Goal: Information Seeking & Learning: Learn about a topic

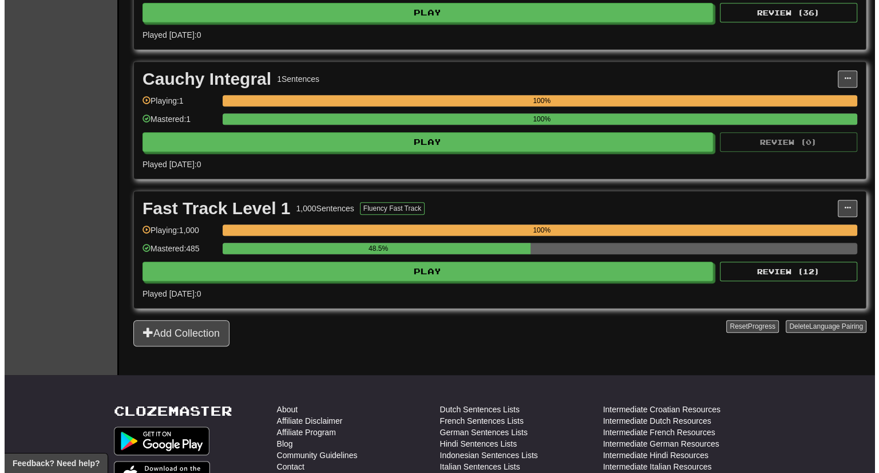
scroll to position [719, 0]
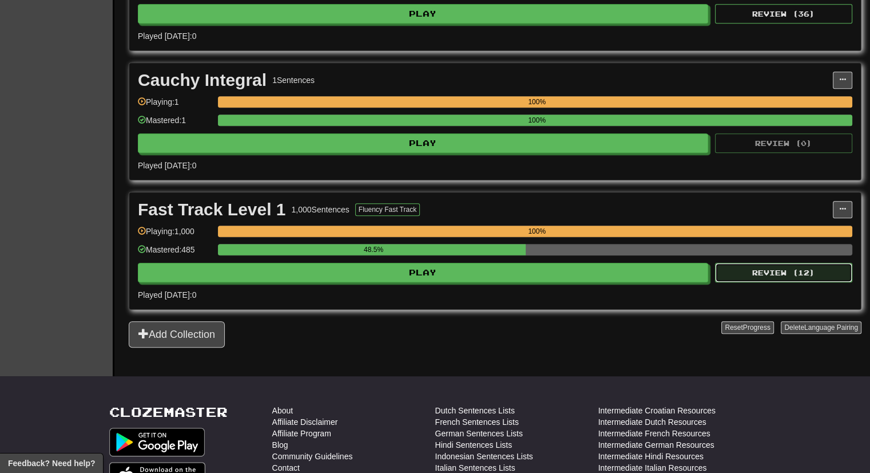
click at [785, 264] on button "Review ( 12 )" at bounding box center [783, 272] width 137 height 19
select select "***"
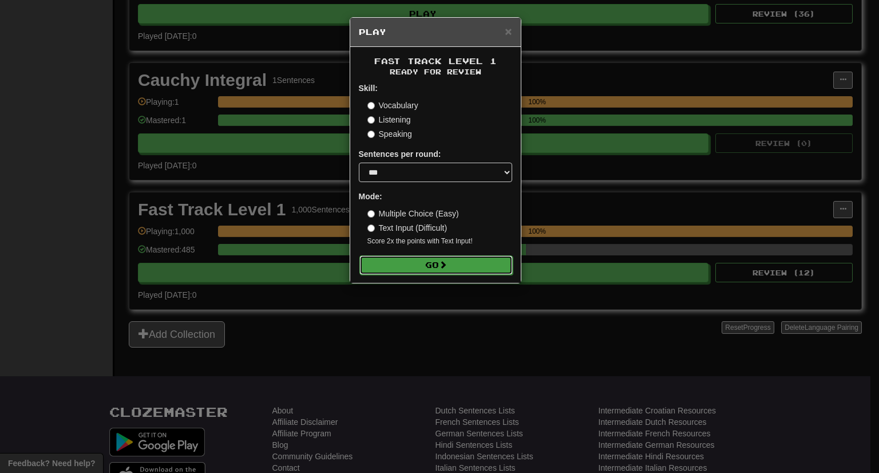
click at [490, 266] on button "Go" at bounding box center [435, 264] width 153 height 19
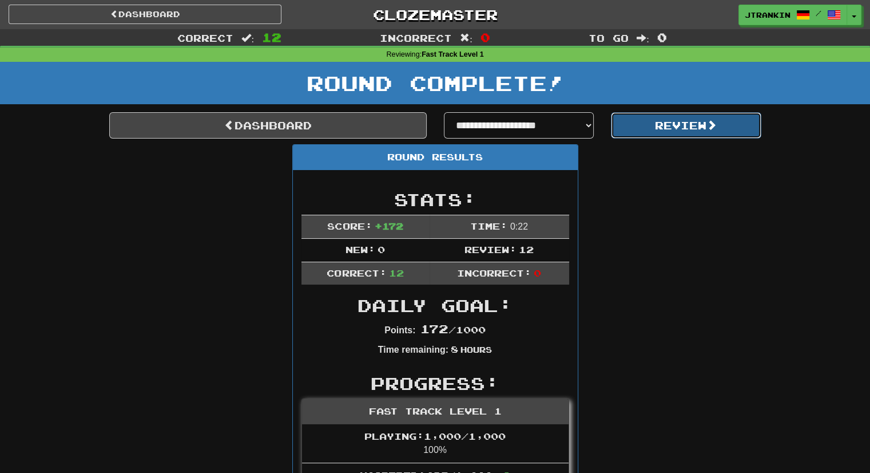
click at [659, 118] on button "Review" at bounding box center [686, 125] width 150 height 26
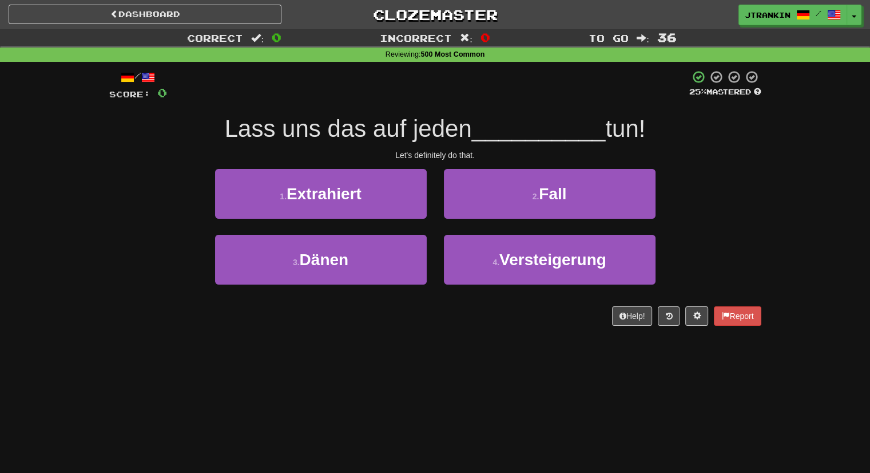
click at [740, 156] on div "Let's definitely do that." at bounding box center [435, 154] width 652 height 11
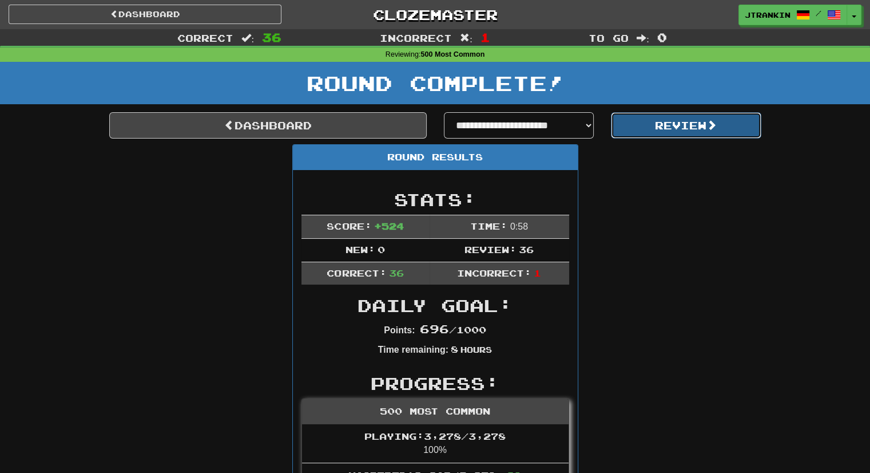
click at [704, 119] on button "Review" at bounding box center [686, 125] width 150 height 26
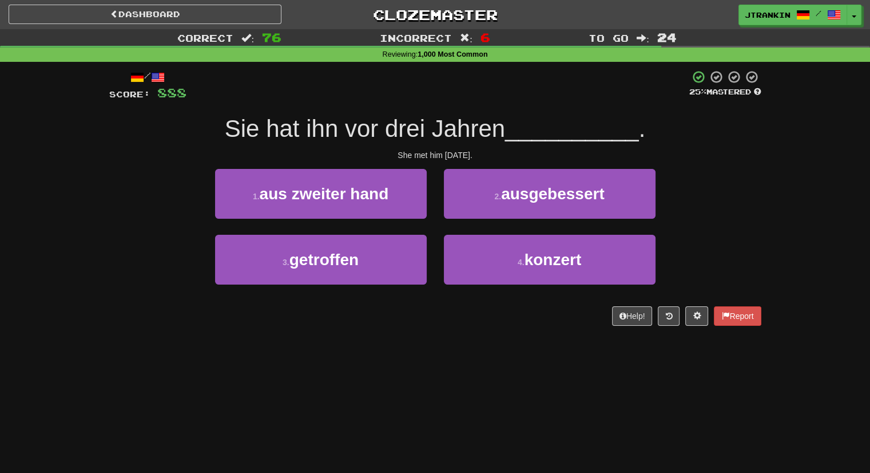
click at [803, 251] on div "Correct : 76 Incorrect : 6 To go : 24 Reviewing : 1,000 Most Common / Score: 88…" at bounding box center [435, 185] width 870 height 312
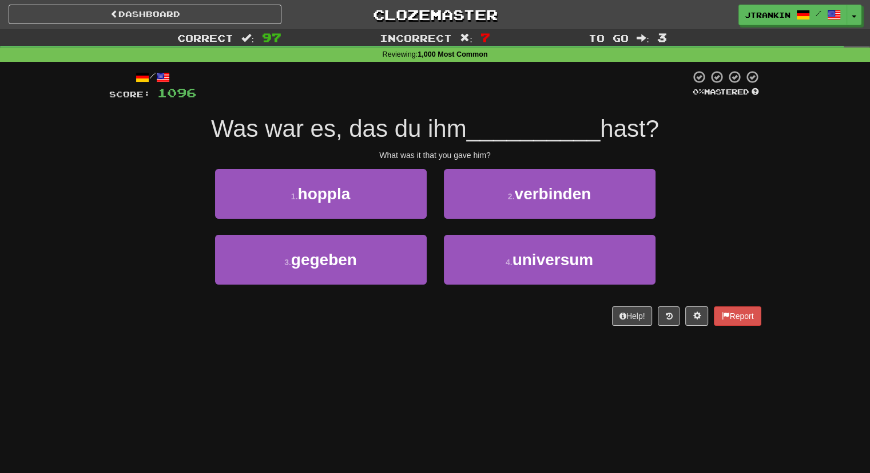
click at [782, 214] on div "Correct : 97 Incorrect : 7 To go : 3 Reviewing : 1,000 Most Common / Score: 109…" at bounding box center [435, 185] width 870 height 312
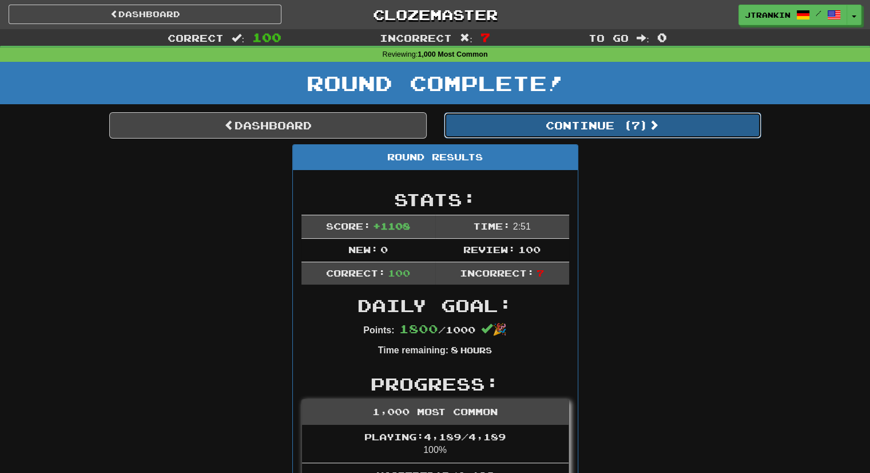
click at [721, 117] on button "Continue ( 7 )" at bounding box center [603, 125] width 318 height 26
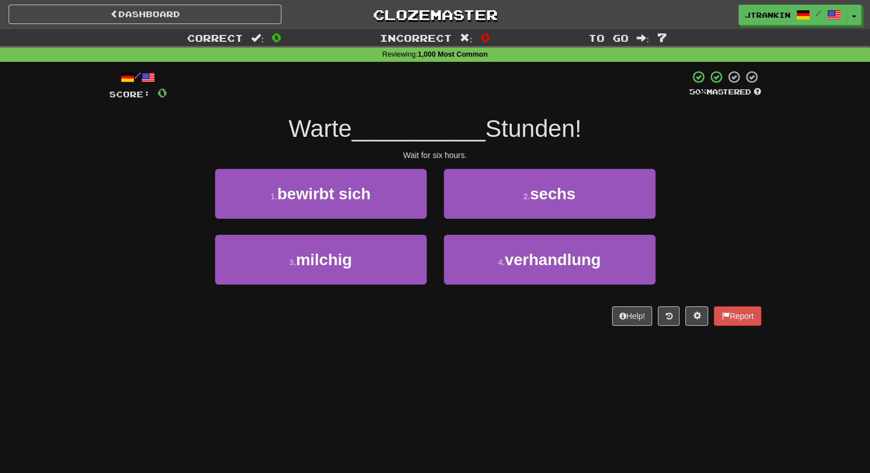
click at [758, 180] on div "1 . bewirbt sich 2 . sechs" at bounding box center [435, 202] width 687 height 66
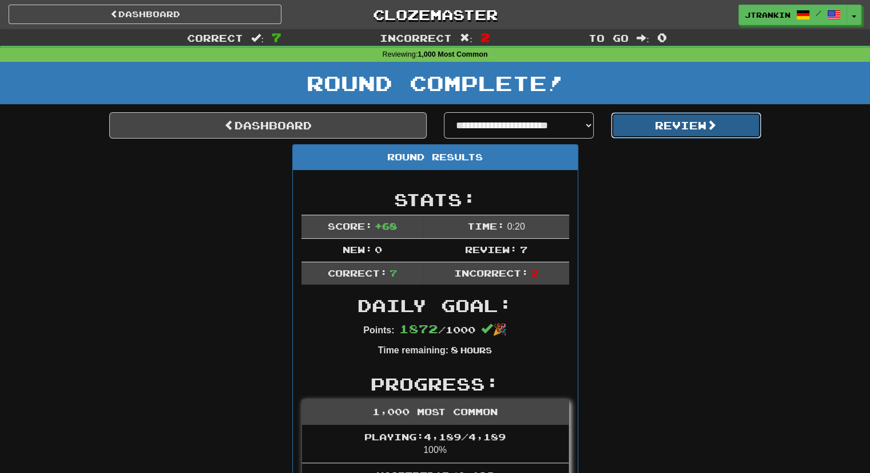
click at [665, 130] on button "Review" at bounding box center [686, 125] width 150 height 26
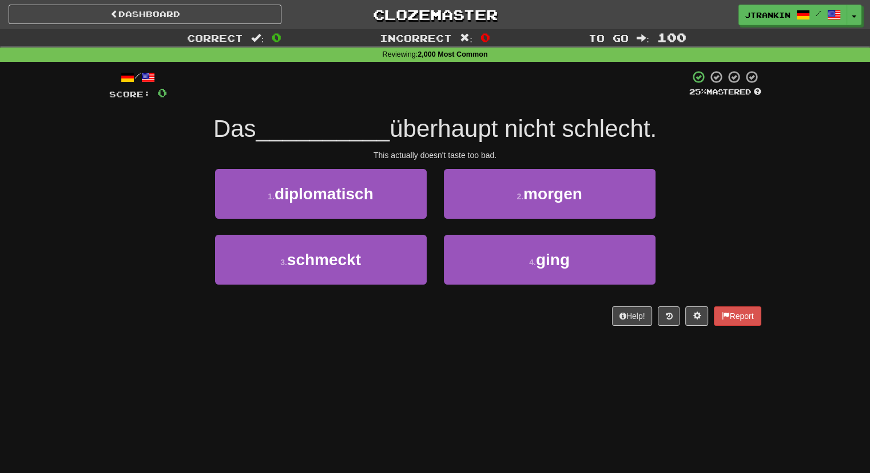
click at [710, 183] on div "1 . diplomatisch 2 . morgen" at bounding box center [435, 202] width 687 height 66
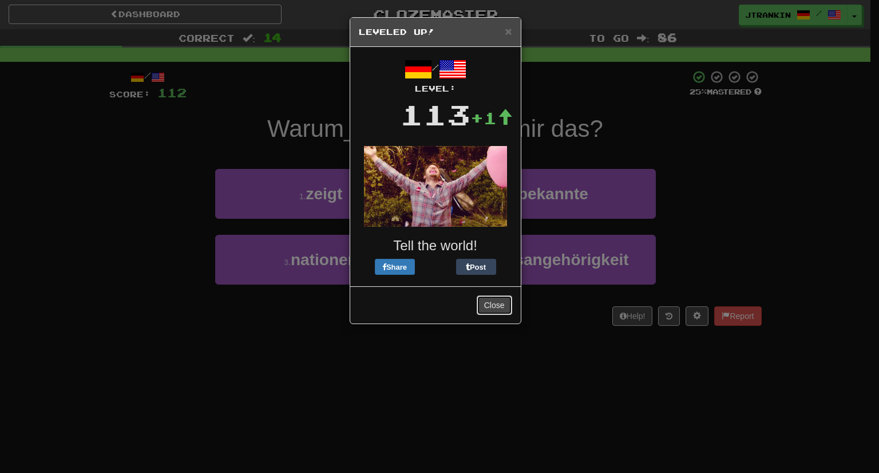
click at [496, 298] on button "Close" at bounding box center [494, 304] width 35 height 19
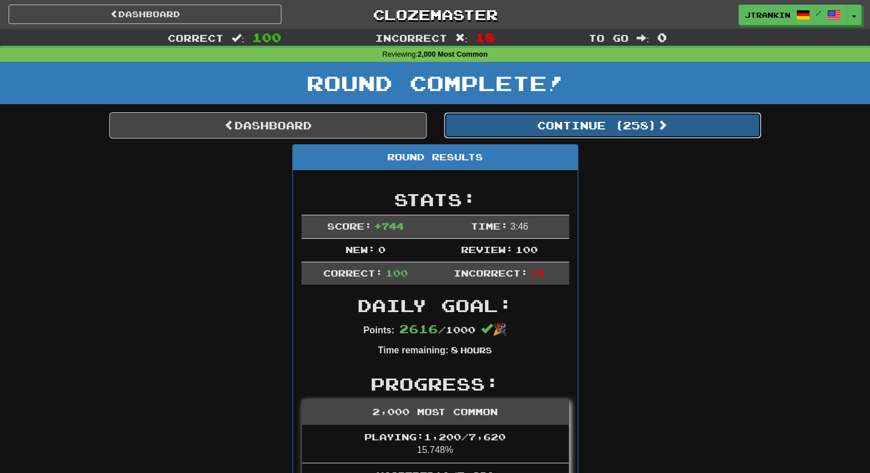
click at [685, 122] on button "Continue ( 258 )" at bounding box center [603, 125] width 318 height 26
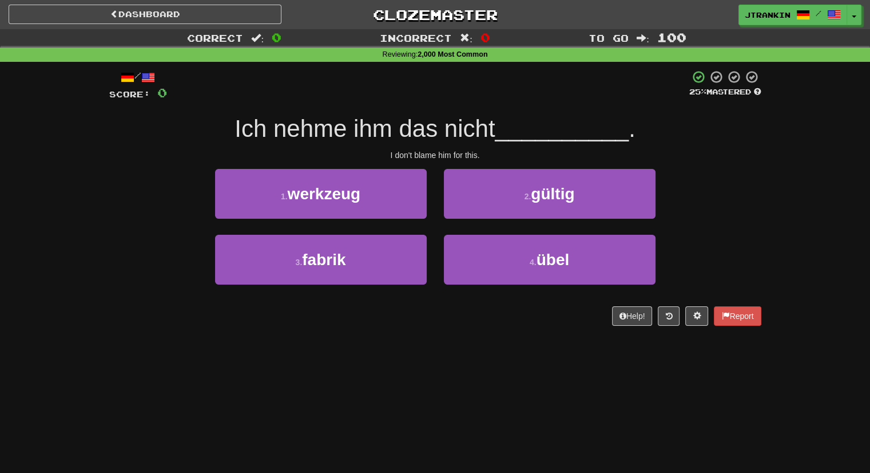
click at [717, 224] on div "1 . werkzeug 2 . gültig" at bounding box center [435, 202] width 687 height 66
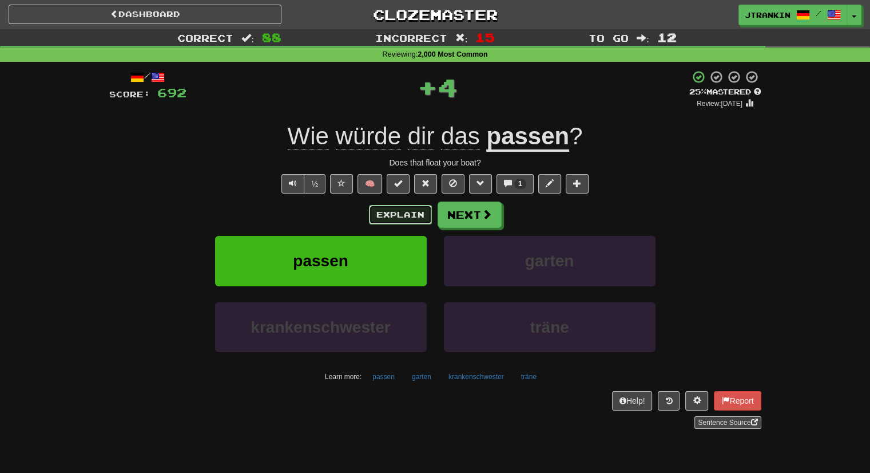
click at [421, 213] on button "Explain" at bounding box center [400, 214] width 63 height 19
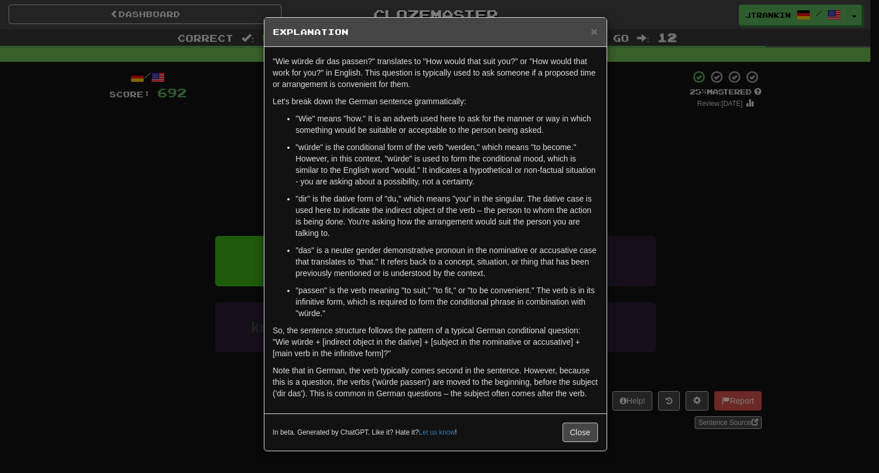
click at [700, 205] on div "× Explanation "Wie würde dir das passen?" translates to "How would that suit yo…" at bounding box center [439, 236] width 879 height 473
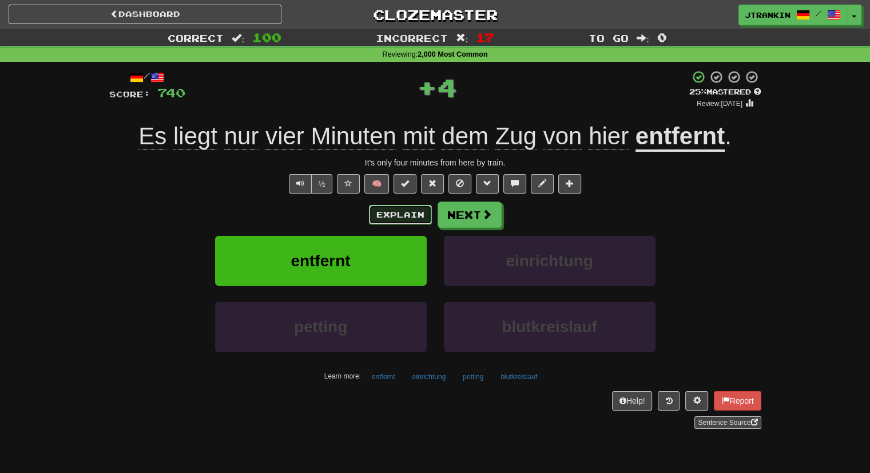
click at [410, 216] on button "Explain" at bounding box center [400, 214] width 63 height 19
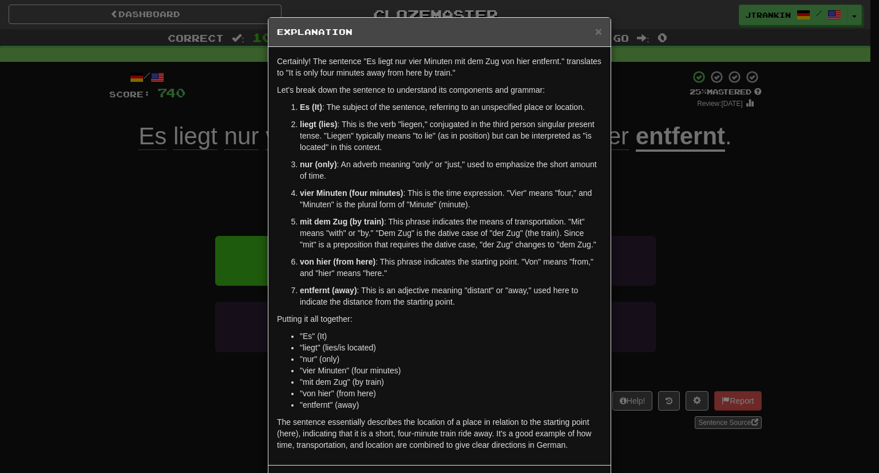
click at [726, 280] on div "× Explanation Certainly! The sentence "Es liegt nur vier Minuten mit dem Zug vo…" at bounding box center [439, 236] width 879 height 473
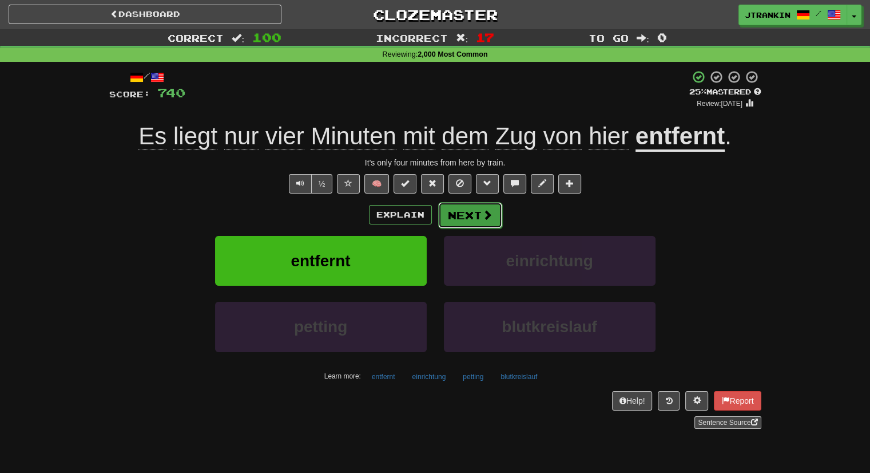
click at [491, 221] on button "Next" at bounding box center [470, 215] width 64 height 26
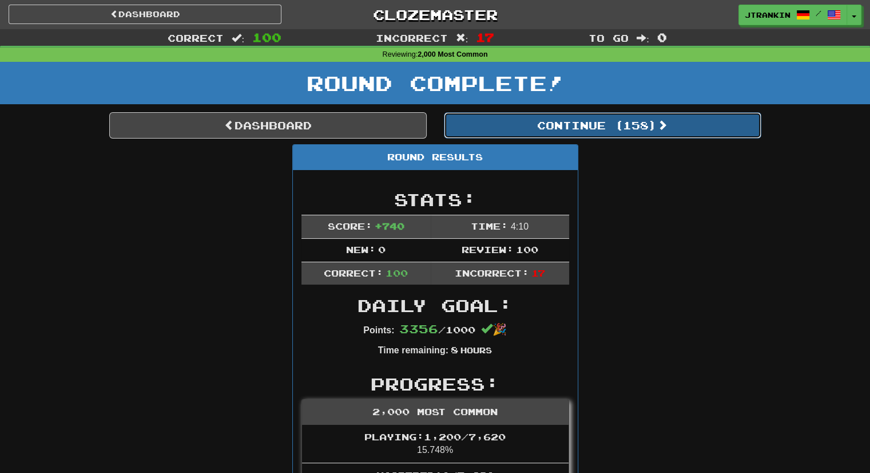
click at [593, 126] on button "Continue ( 158 )" at bounding box center [603, 125] width 318 height 26
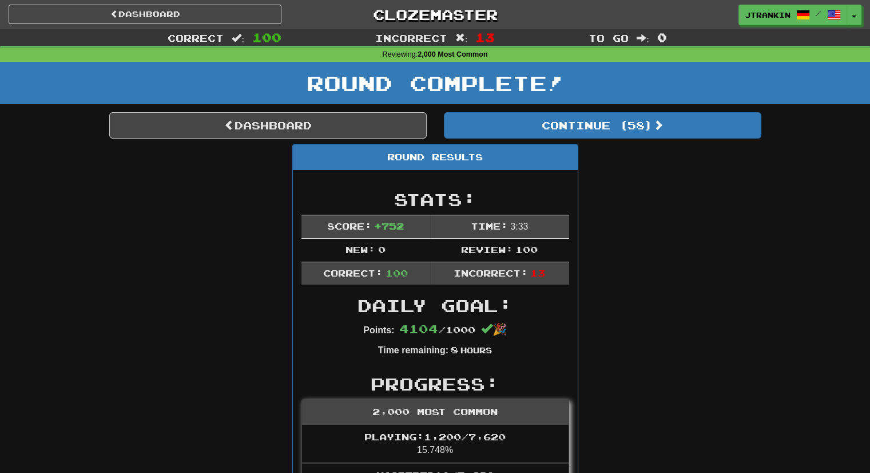
drag, startPoint x: 711, startPoint y: 123, endPoint x: 794, endPoint y: 140, distance: 84.7
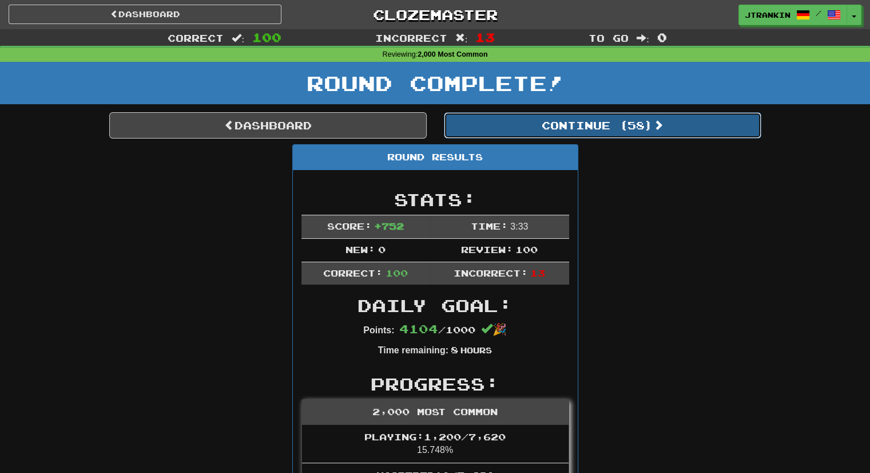
click at [743, 131] on button "Continue ( 58 )" at bounding box center [603, 125] width 318 height 26
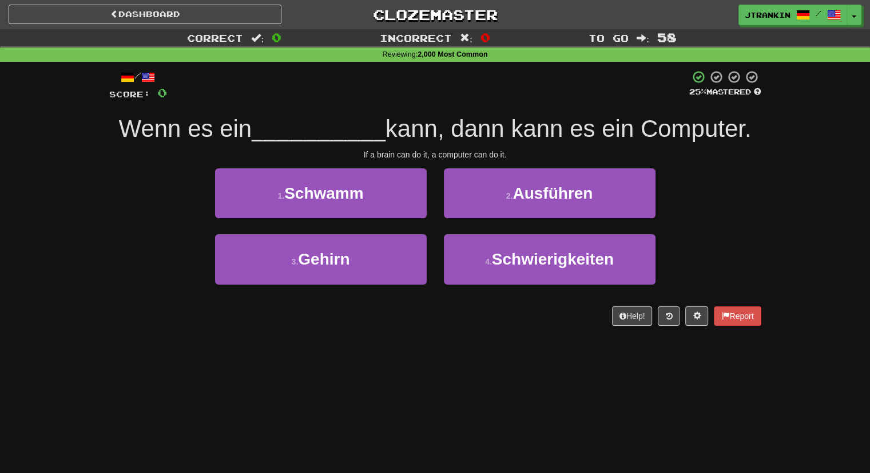
click at [801, 136] on div "Correct : 0 Incorrect : 0 To go : 58 Reviewing : 2,000 Most Common / Score: 0 2…" at bounding box center [435, 185] width 870 height 312
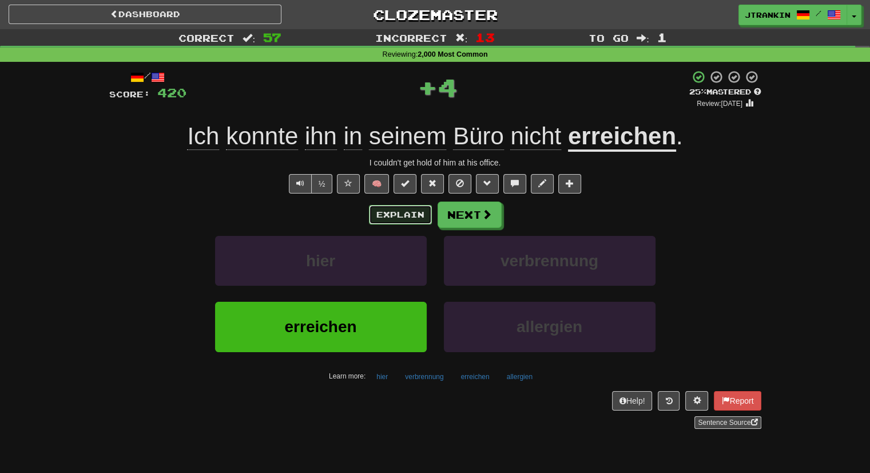
click at [417, 218] on button "Explain" at bounding box center [400, 214] width 63 height 19
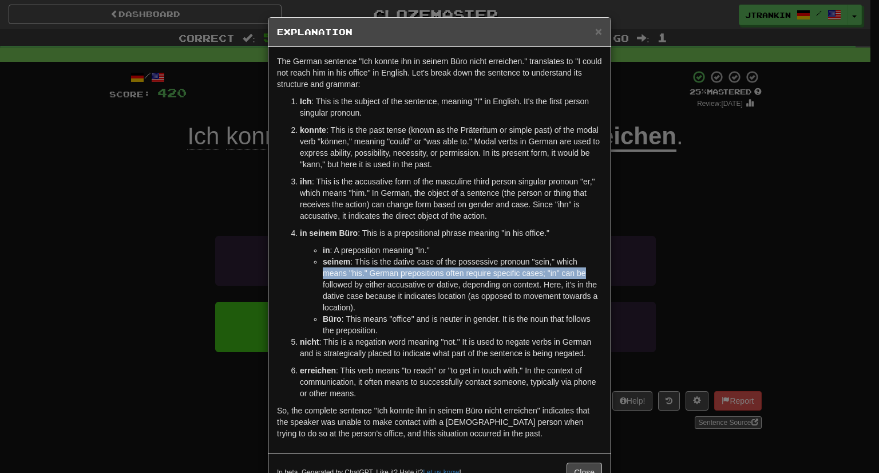
drag, startPoint x: 680, startPoint y: 266, endPoint x: 667, endPoint y: 278, distance: 18.2
click at [667, 278] on div "× Explanation The German sentence "Ich konnte ihn in seinem Büro nicht erreiche…" at bounding box center [439, 236] width 879 height 473
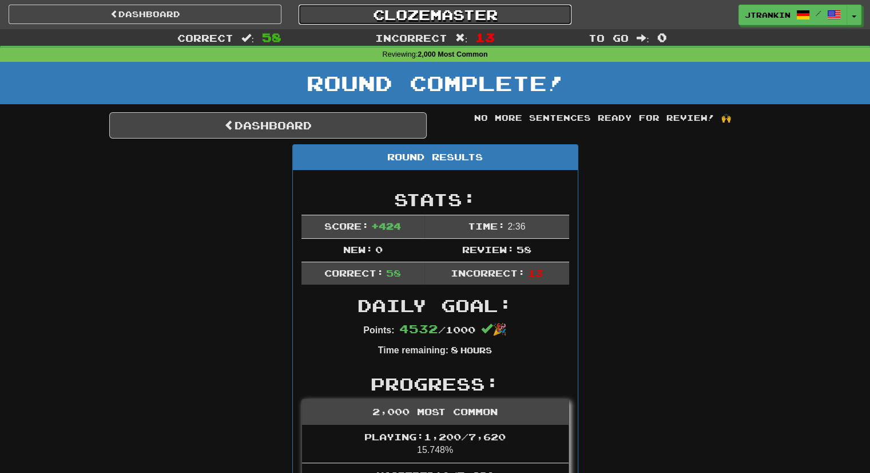
click at [486, 13] on link "Clozemaster" at bounding box center [435, 15] width 273 height 20
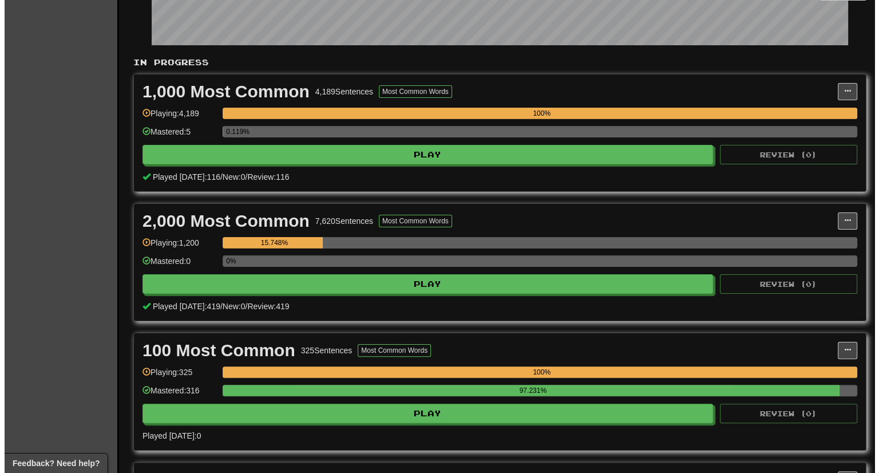
scroll to position [192, 0]
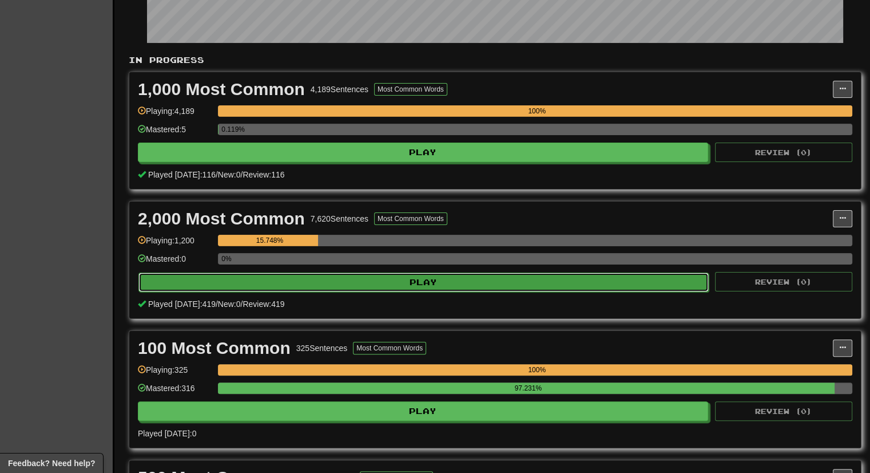
click at [564, 280] on button "Play" at bounding box center [423, 281] width 571 height 19
select select "***"
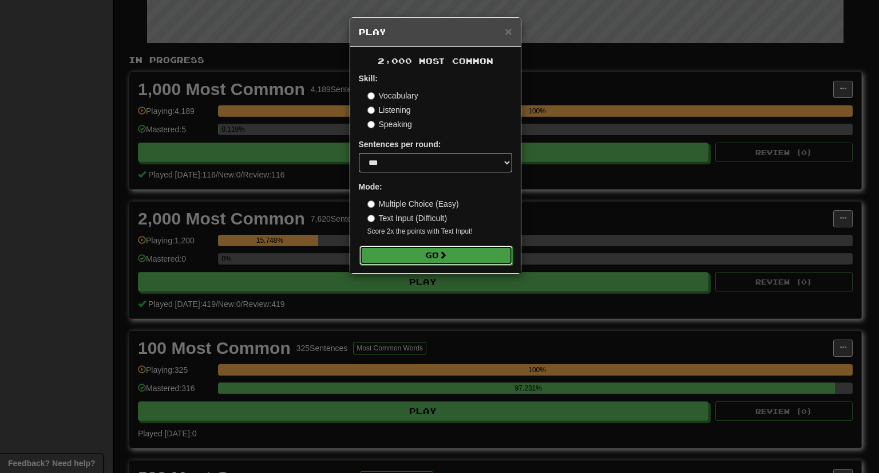
click at [511, 257] on button "Go" at bounding box center [435, 254] width 153 height 19
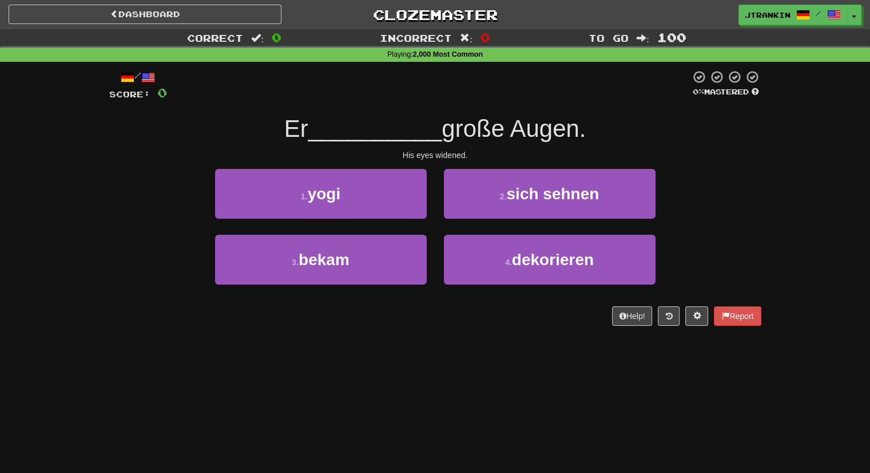
click at [683, 216] on div "1 . yogi 2 . sich sehnen" at bounding box center [435, 202] width 687 height 66
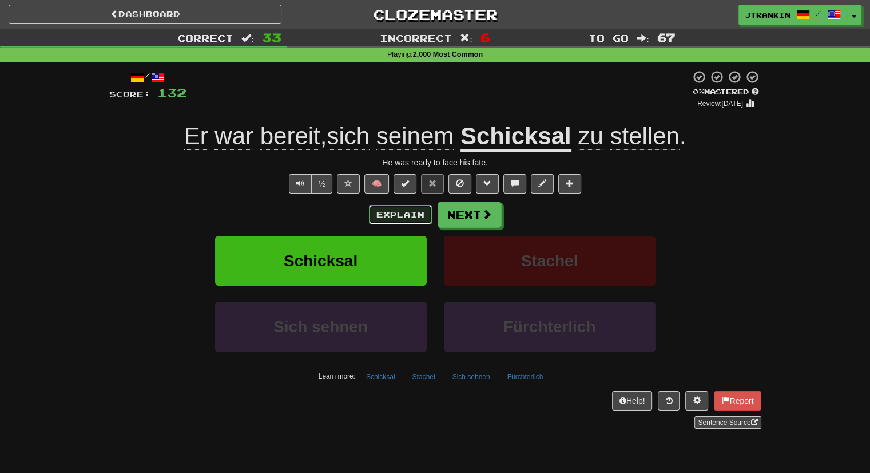
drag, startPoint x: 406, startPoint y: 211, endPoint x: 397, endPoint y: 208, distance: 10.1
click at [397, 208] on button "Explain" at bounding box center [400, 214] width 63 height 19
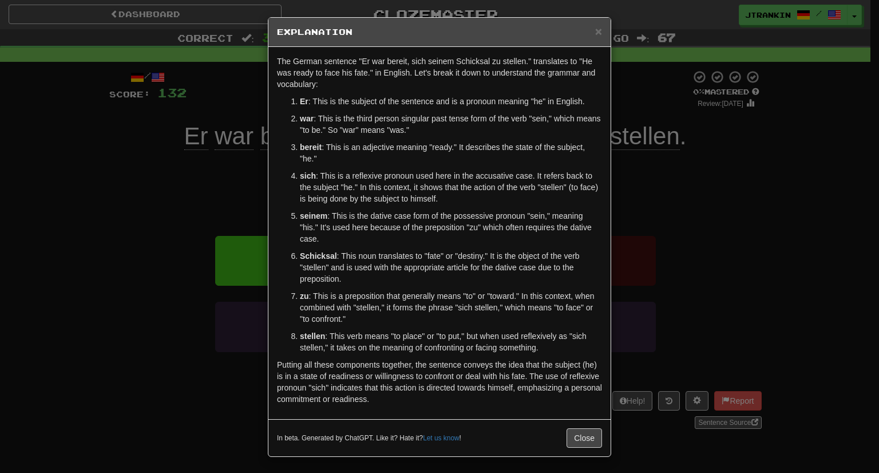
click at [819, 274] on div "× Explanation The German sentence "Er war bereit, sich seinem Schicksal zu stel…" at bounding box center [439, 236] width 879 height 473
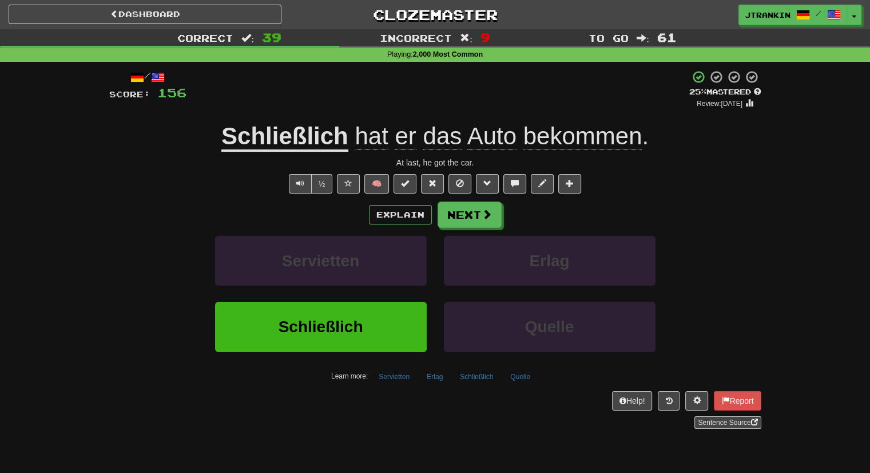
click at [398, 202] on div "Explain Next" at bounding box center [435, 214] width 652 height 26
click at [397, 209] on button "Explain" at bounding box center [400, 214] width 63 height 19
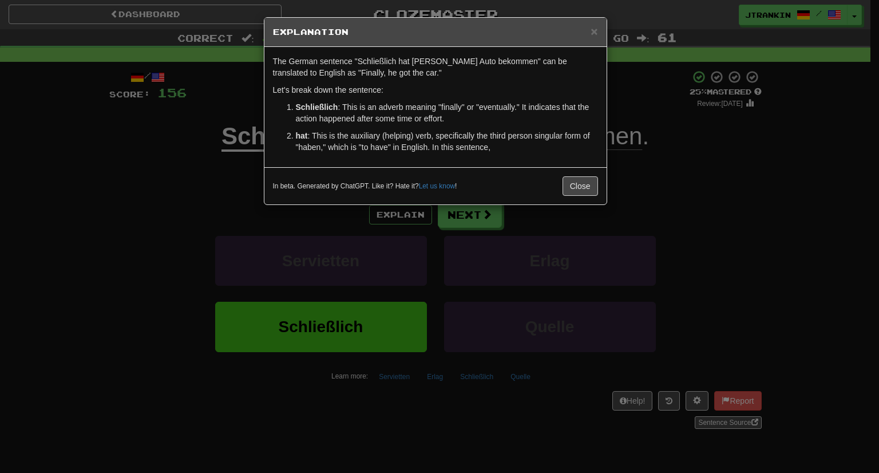
click at [770, 240] on div "× Explanation The German sentence "Schließlich hat er das Auto bekommen" can be…" at bounding box center [439, 236] width 879 height 473
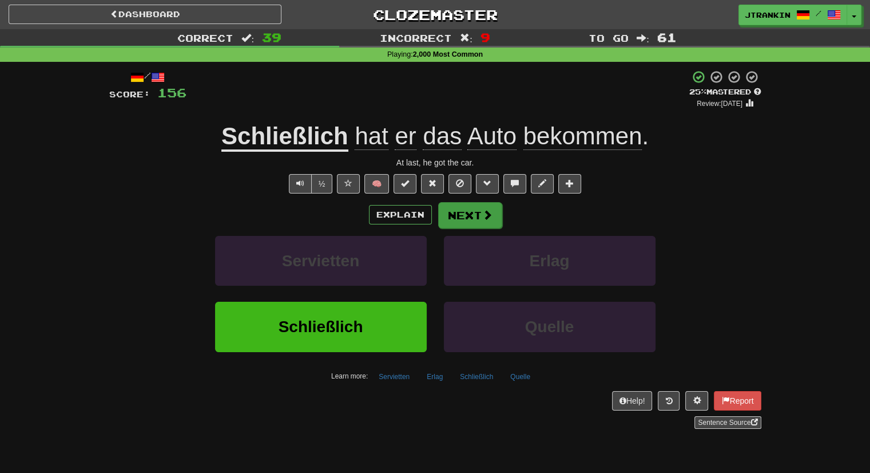
drag, startPoint x: 770, startPoint y: 240, endPoint x: 498, endPoint y: 213, distance: 272.6
click at [498, 213] on div "Correct : 39 Incorrect : 9 To go : 61 Playing : 2,000 Most Common / Score: 156 …" at bounding box center [435, 236] width 870 height 415
click at [498, 213] on button "Next" at bounding box center [470, 215] width 64 height 26
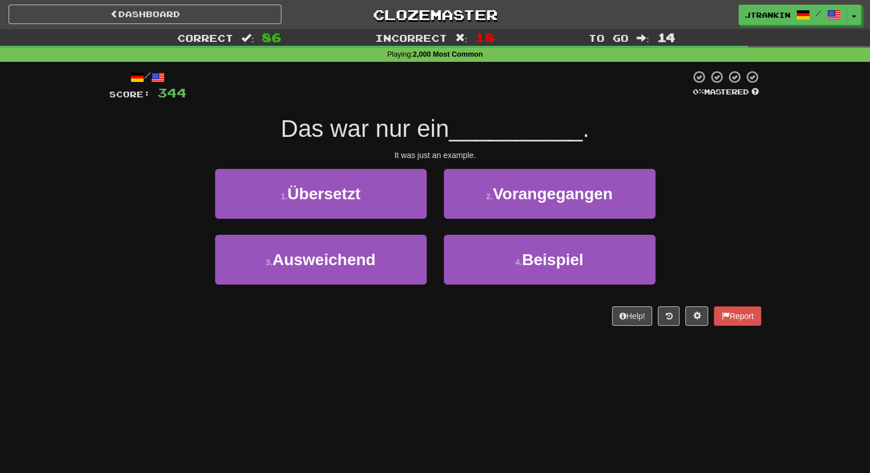
click at [797, 204] on div "Correct : 86 Incorrect : 18 To go : 14 Playing : 2,000 Most Common / Score: 344…" at bounding box center [435, 185] width 870 height 312
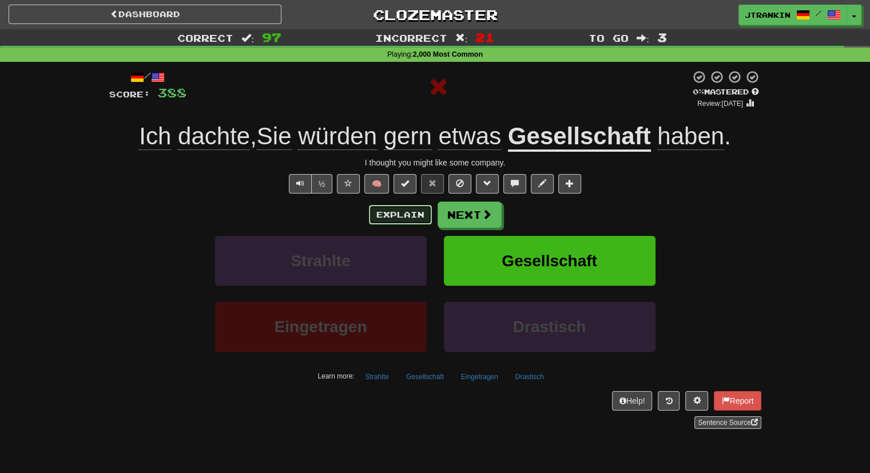
click at [414, 209] on button "Explain" at bounding box center [400, 214] width 63 height 19
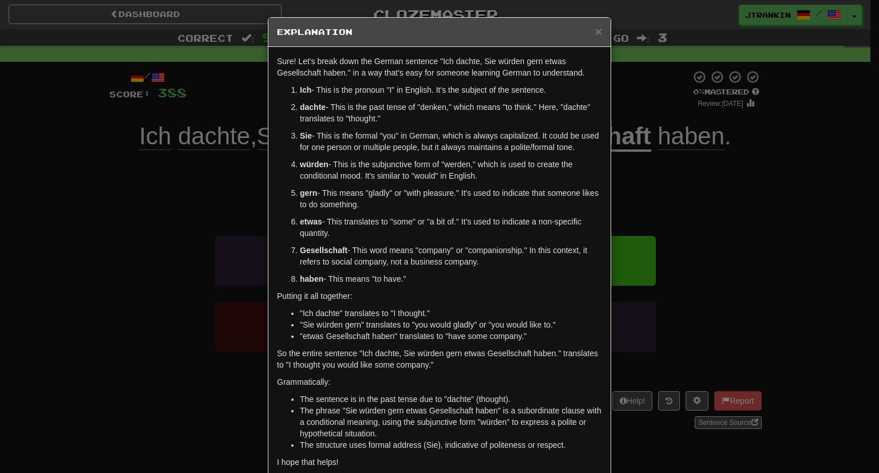
click at [761, 254] on div "× Explanation Sure! Let's break down the German sentence "Ich dachte, Sie würde…" at bounding box center [439, 236] width 879 height 473
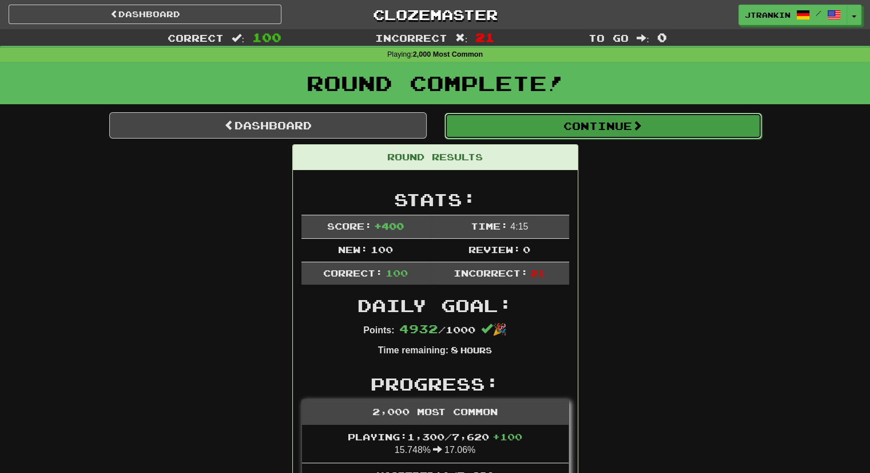
click at [607, 132] on button "Continue" at bounding box center [604, 126] width 318 height 26
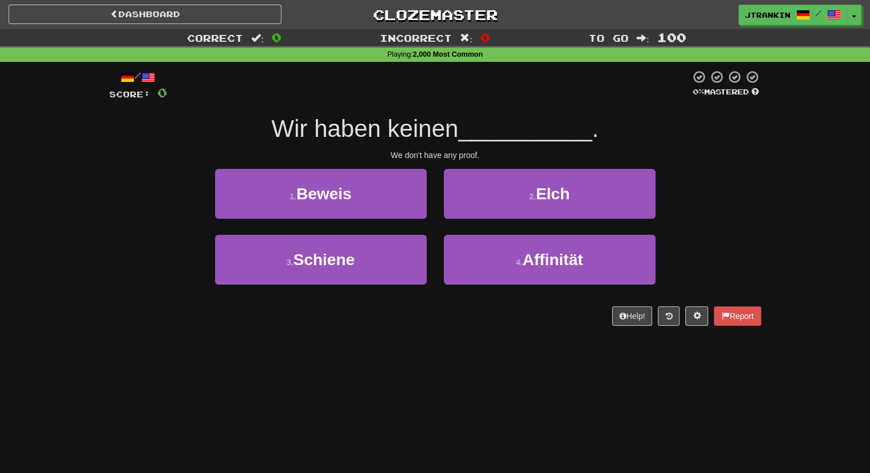
click at [700, 171] on div "1 . Beweis 2 . Elch" at bounding box center [435, 202] width 687 height 66
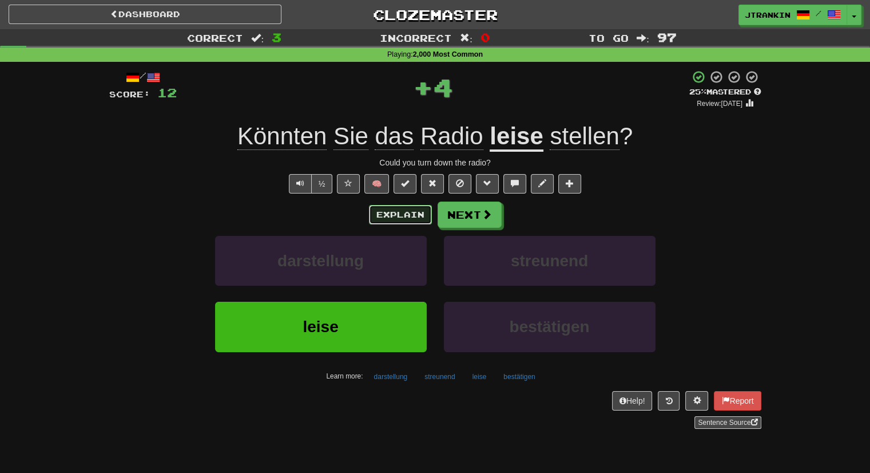
click at [419, 205] on button "Explain" at bounding box center [400, 214] width 63 height 19
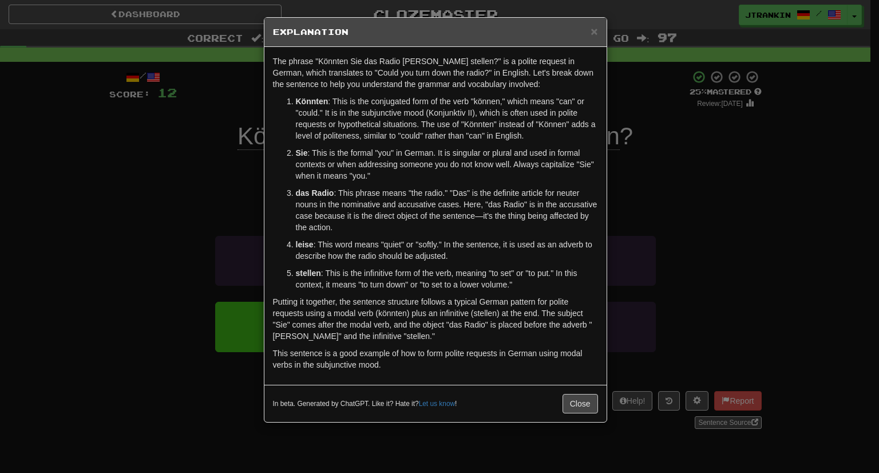
click at [775, 260] on div "× Explanation The phrase "Könnten Sie das Radio leise stellen?" is a polite req…" at bounding box center [439, 236] width 879 height 473
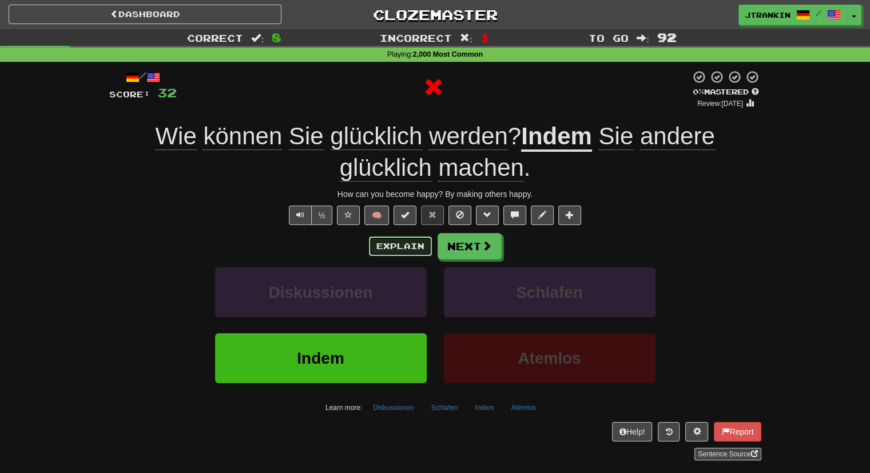
click at [414, 243] on button "Explain" at bounding box center [400, 245] width 63 height 19
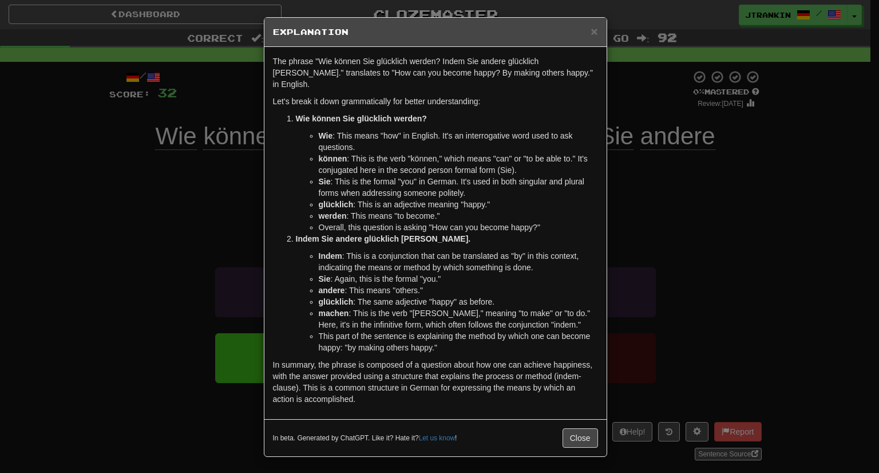
click at [680, 104] on div "× Explanation The phrase "Wie können Sie glücklich werden? Indem Sie andere glü…" at bounding box center [439, 236] width 879 height 473
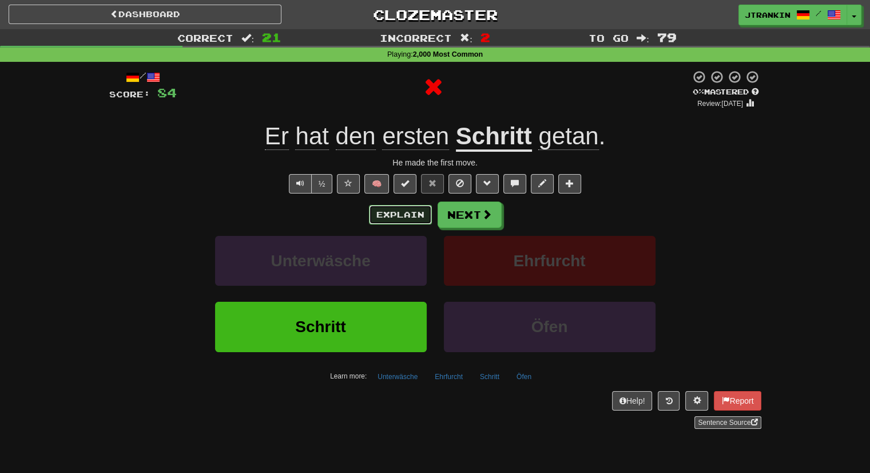
click at [417, 209] on button "Explain" at bounding box center [400, 214] width 63 height 19
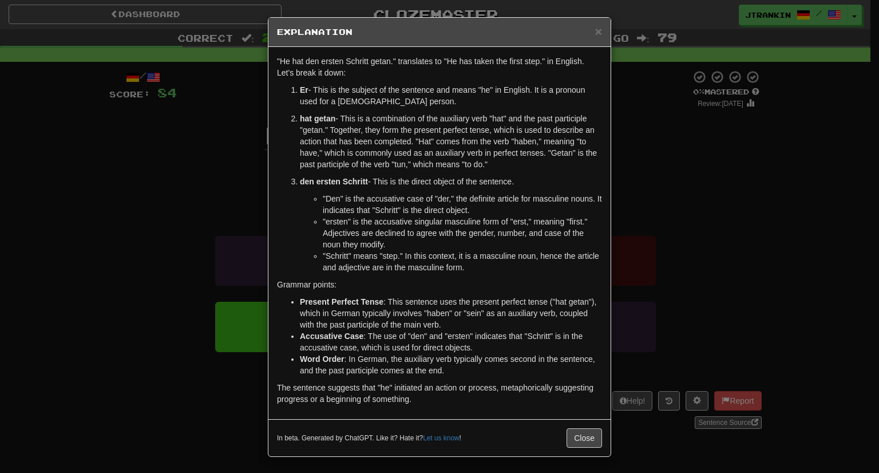
click at [631, 200] on div "× Explanation "He hat den ersten Schritt getan." translates to "He has taken th…" at bounding box center [439, 236] width 879 height 473
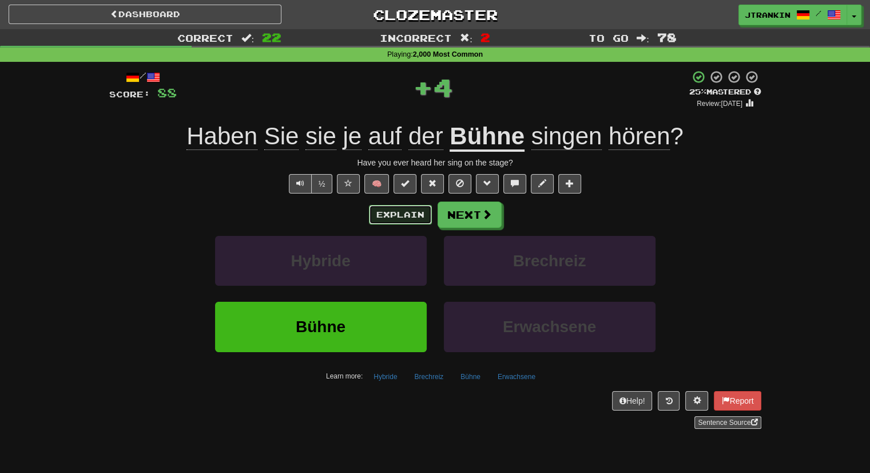
click at [417, 206] on button "Explain" at bounding box center [400, 214] width 63 height 19
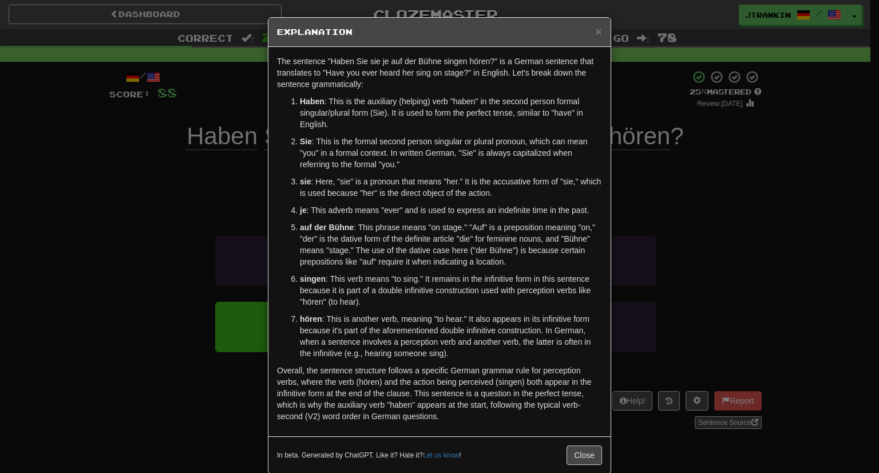
click at [688, 255] on div "× Explanation The sentence "Haben Sie sie je auf der Bühne singen hören?" is a …" at bounding box center [439, 236] width 879 height 473
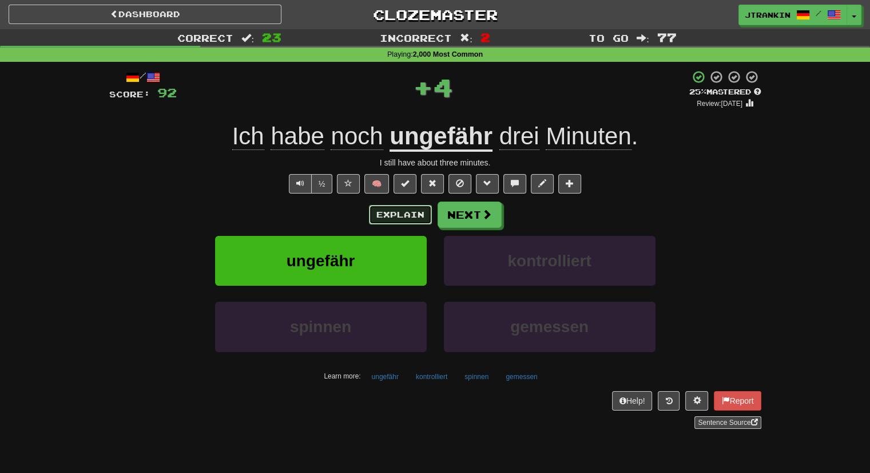
click at [410, 221] on button "Explain" at bounding box center [400, 214] width 63 height 19
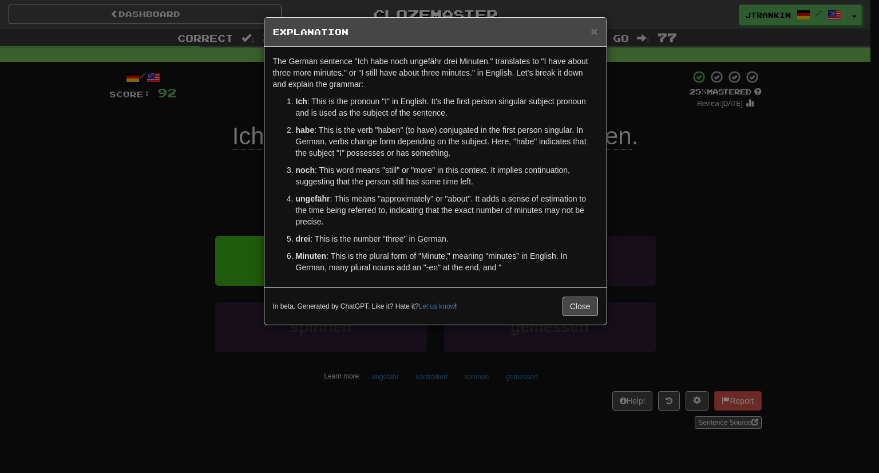
click at [716, 284] on div "× Explanation The German sentence "Ich habe noch ungefähr drei Minuten." transl…" at bounding box center [439, 236] width 879 height 473
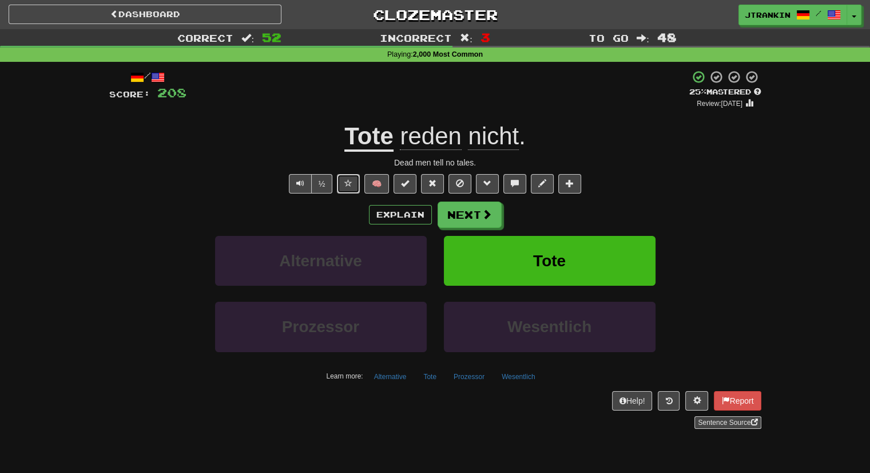
click at [353, 180] on button at bounding box center [348, 183] width 23 height 19
click at [465, 217] on button "Next" at bounding box center [470, 215] width 64 height 26
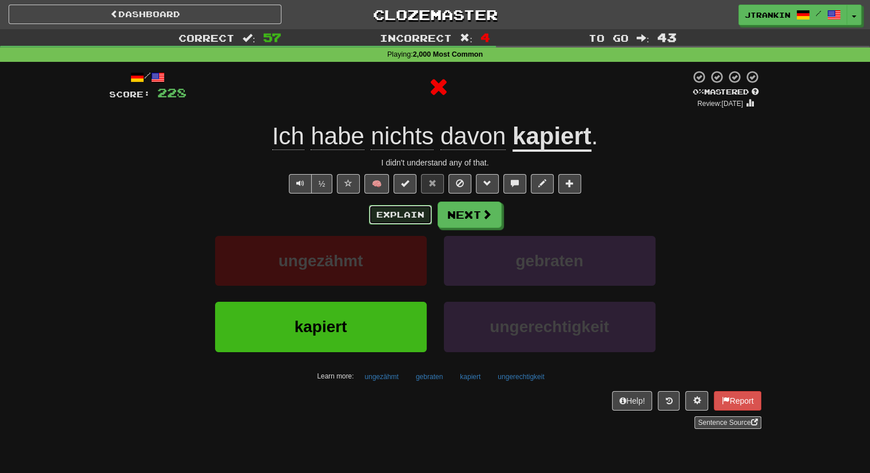
click at [417, 212] on button "Explain" at bounding box center [400, 214] width 63 height 19
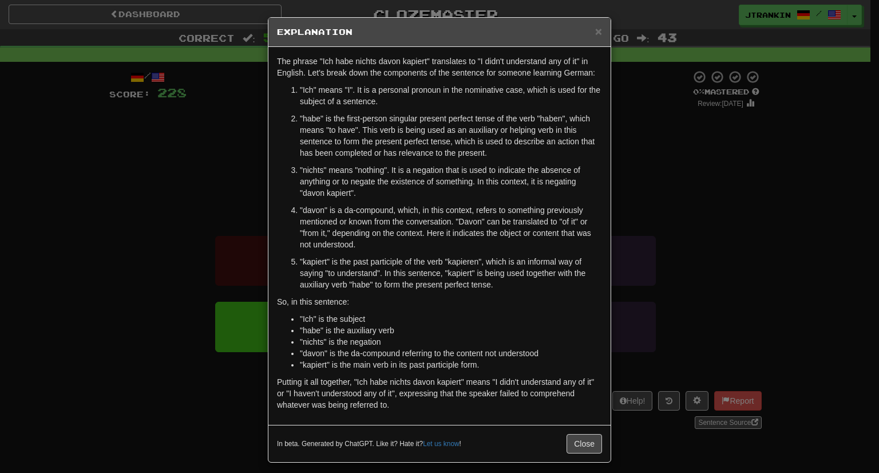
click at [681, 252] on div "× Explanation The phrase "Ich habe nichts davon kapiert" translates to "I didn'…" at bounding box center [439, 236] width 879 height 473
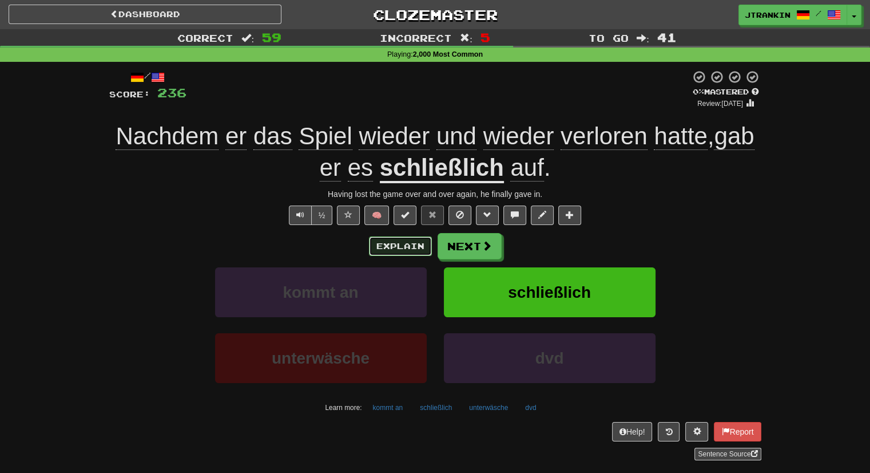
click at [399, 240] on button "Explain" at bounding box center [400, 245] width 63 height 19
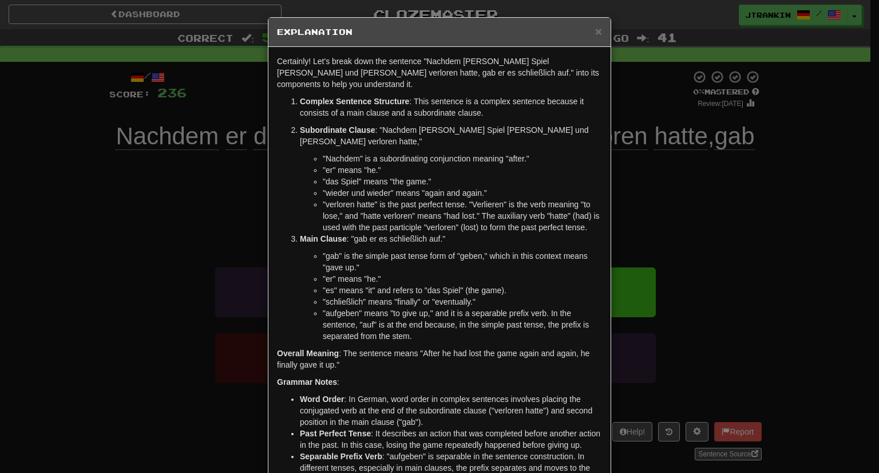
click at [715, 262] on div "× Explanation Certainly! Let's break down the sentence "Nachdem er das Spiel wi…" at bounding box center [439, 236] width 879 height 473
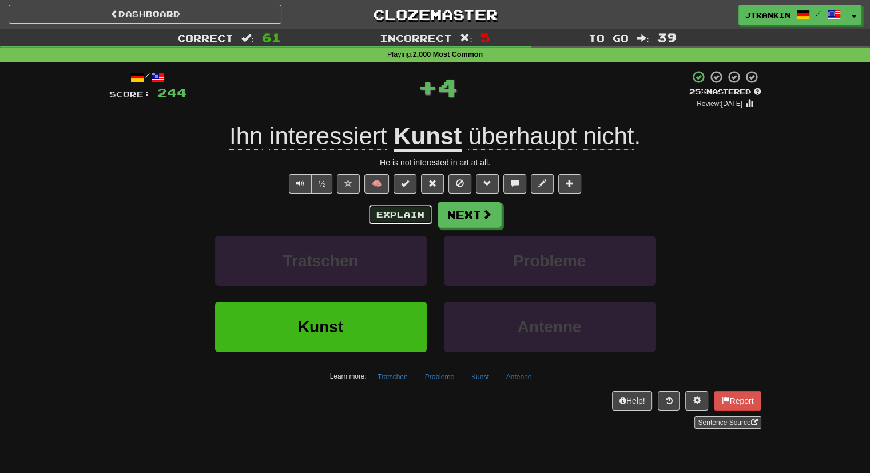
click at [414, 209] on button "Explain" at bounding box center [400, 214] width 63 height 19
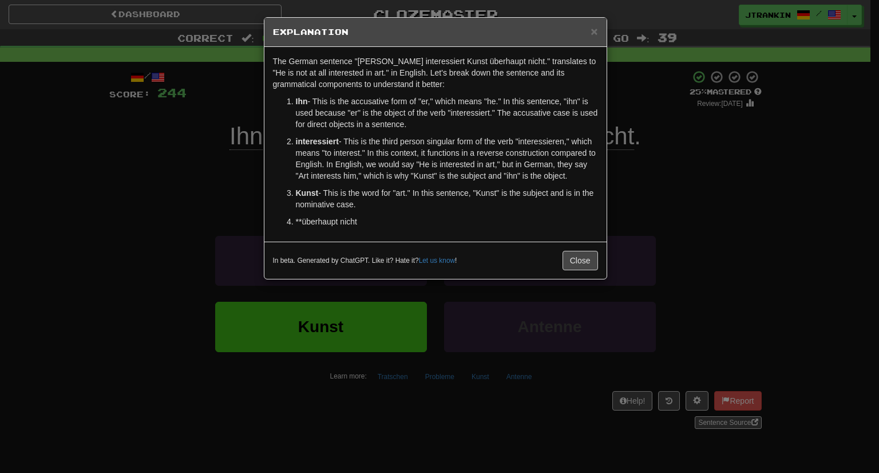
click at [762, 245] on div "× Explanation The German sentence "Ihn interessiert Kunst überhaupt nicht." tra…" at bounding box center [439, 236] width 879 height 473
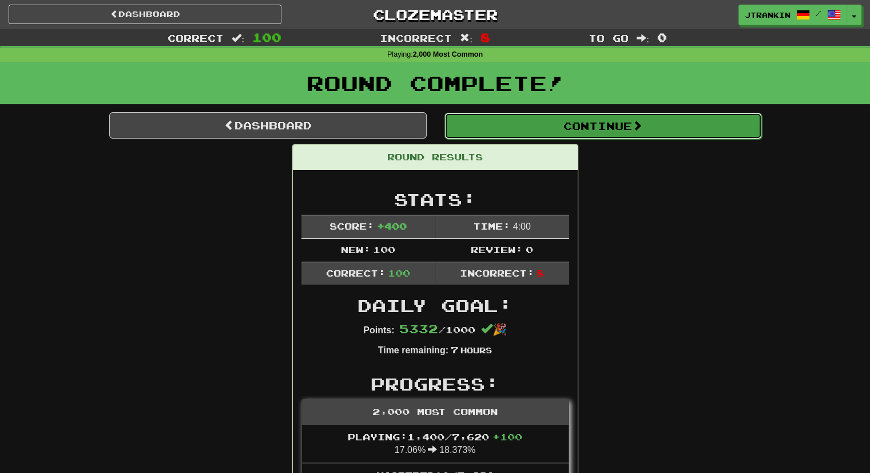
click at [637, 126] on span at bounding box center [637, 125] width 10 height 10
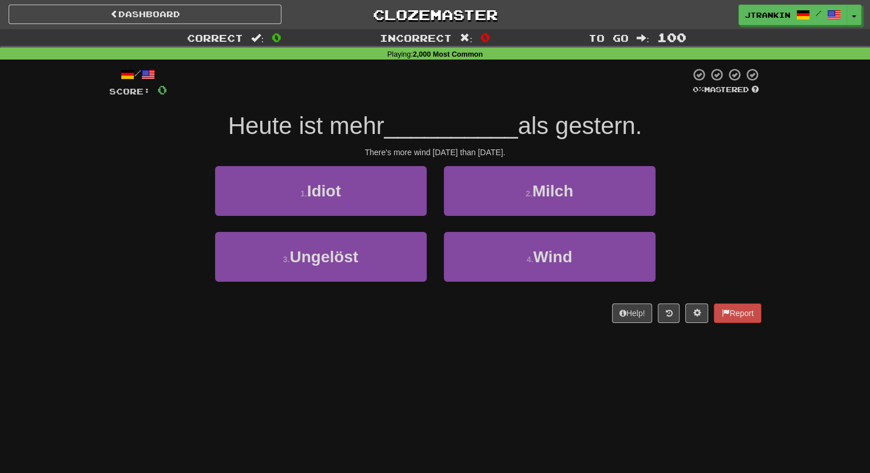
click at [739, 201] on div "1 . Idiot 2 . Milch" at bounding box center [435, 199] width 687 height 66
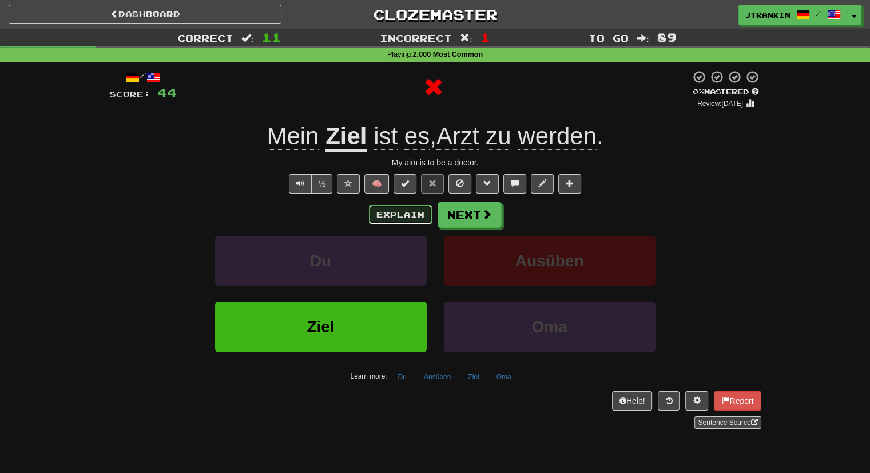
click at [407, 223] on button "Explain" at bounding box center [400, 214] width 63 height 19
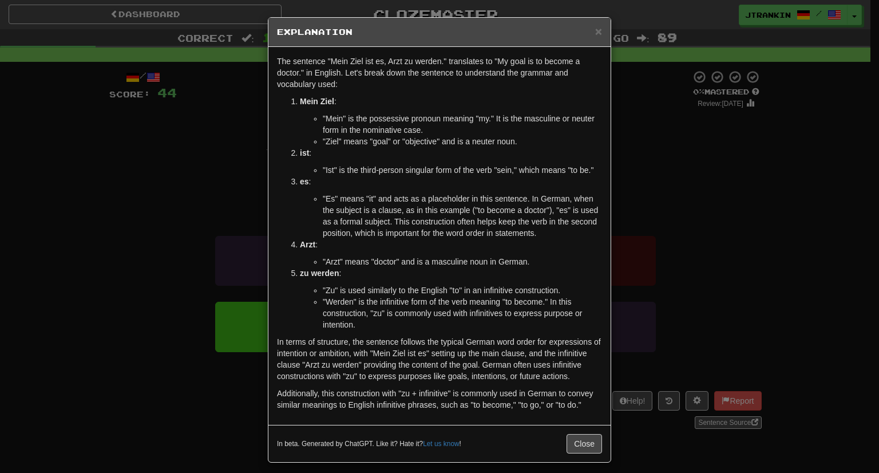
click at [671, 214] on div "× Explanation The sentence "Mein Ziel ist es, Arzt zu werden." translates to "M…" at bounding box center [439, 236] width 879 height 473
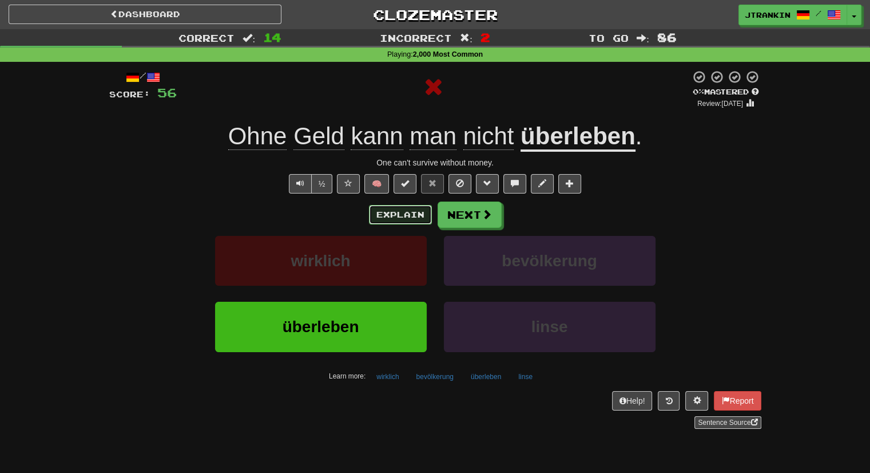
click at [423, 209] on button "Explain" at bounding box center [400, 214] width 63 height 19
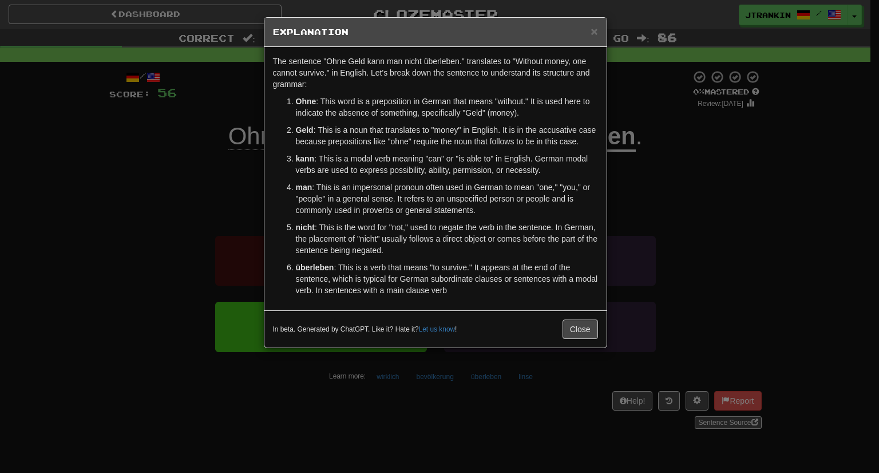
click at [679, 181] on div "× Explanation The sentence "Ohne Geld kann man nicht überleben." translates to …" at bounding box center [439, 236] width 879 height 473
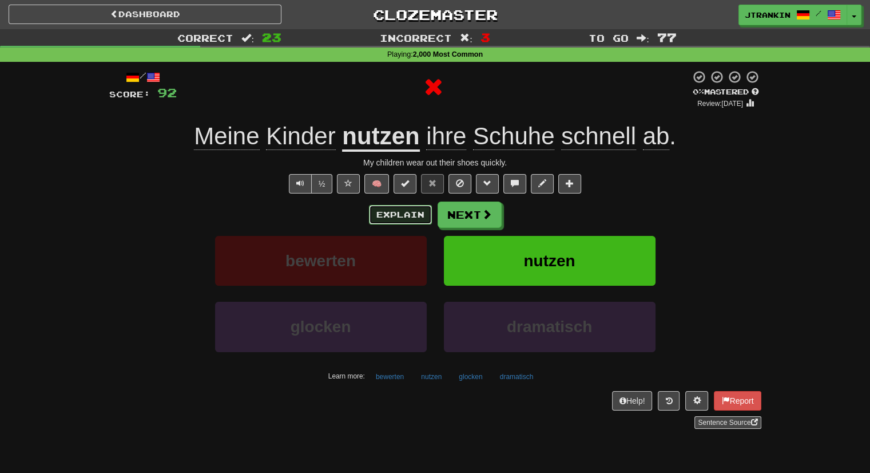
click at [402, 217] on button "Explain" at bounding box center [400, 214] width 63 height 19
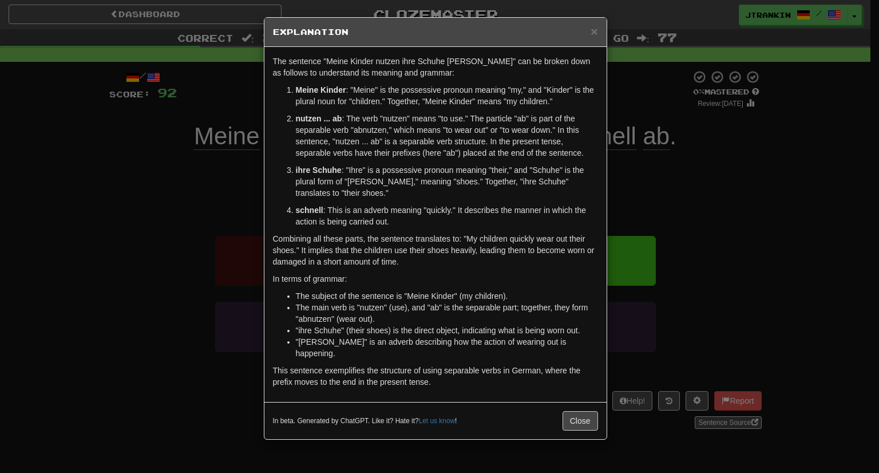
click at [732, 248] on div "× Explanation The sentence "Meine Kinder nutzen ihre Schuhe schnell ab" can be …" at bounding box center [439, 236] width 879 height 473
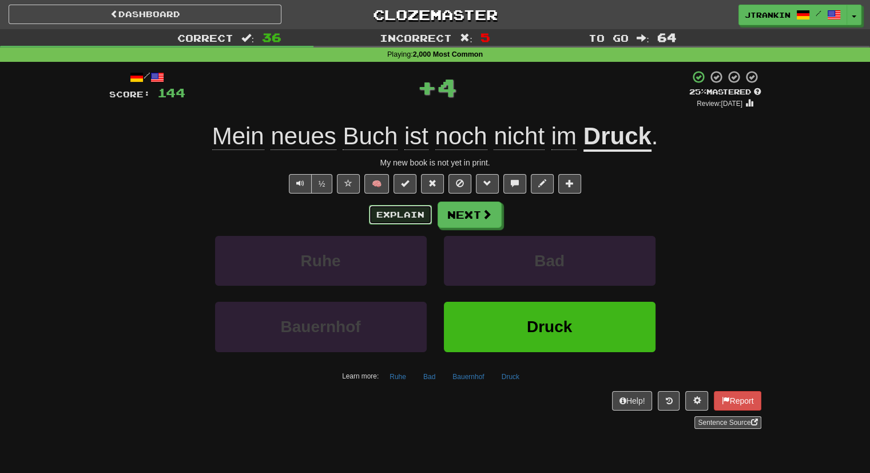
click at [389, 210] on button "Explain" at bounding box center [400, 214] width 63 height 19
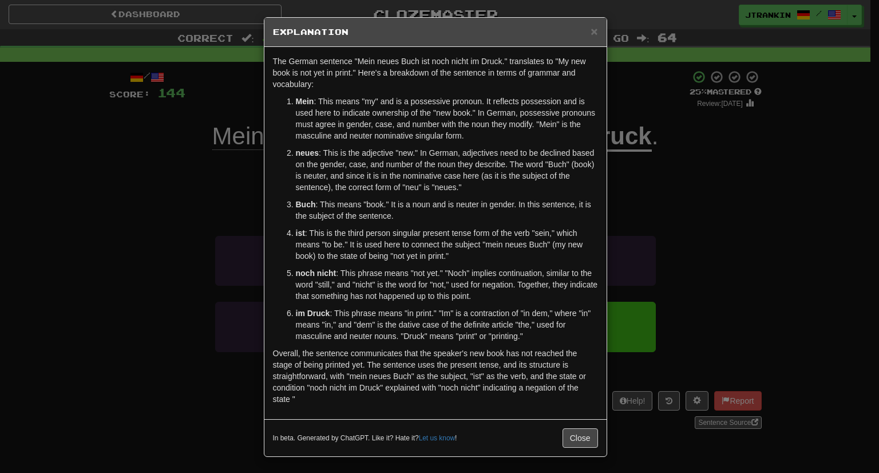
click at [681, 180] on div "× Explanation The German sentence "Mein neues Buch ist noch nicht im Druck." tr…" at bounding box center [439, 236] width 879 height 473
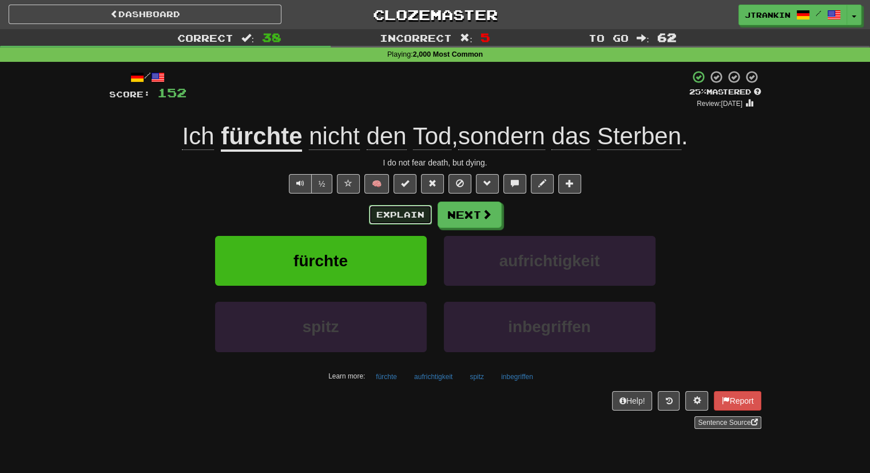
click at [406, 213] on button "Explain" at bounding box center [400, 214] width 63 height 19
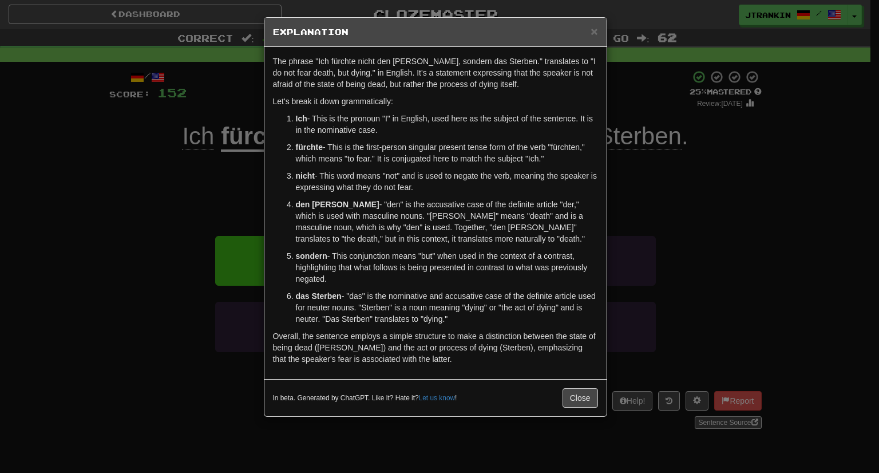
click at [680, 249] on div "× Explanation The phrase "Ich fürchte nicht den Tod, sondern das Sterben." tran…" at bounding box center [439, 236] width 879 height 473
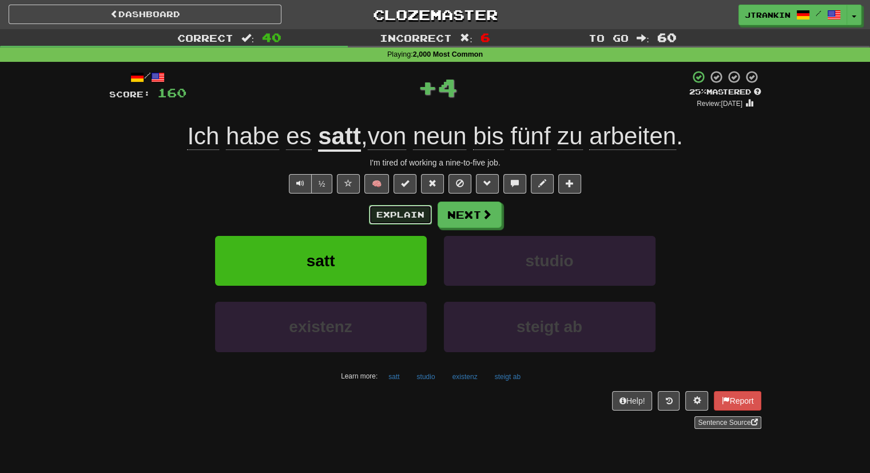
click at [382, 209] on button "Explain" at bounding box center [400, 214] width 63 height 19
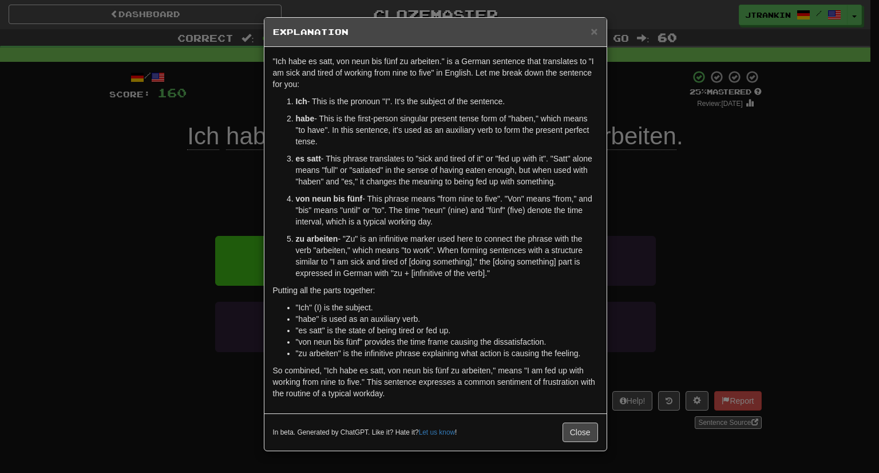
click at [648, 208] on div "× Explanation "Ich habe es satt, von neun bis fünf zu arbeiten." is a German se…" at bounding box center [439, 236] width 879 height 473
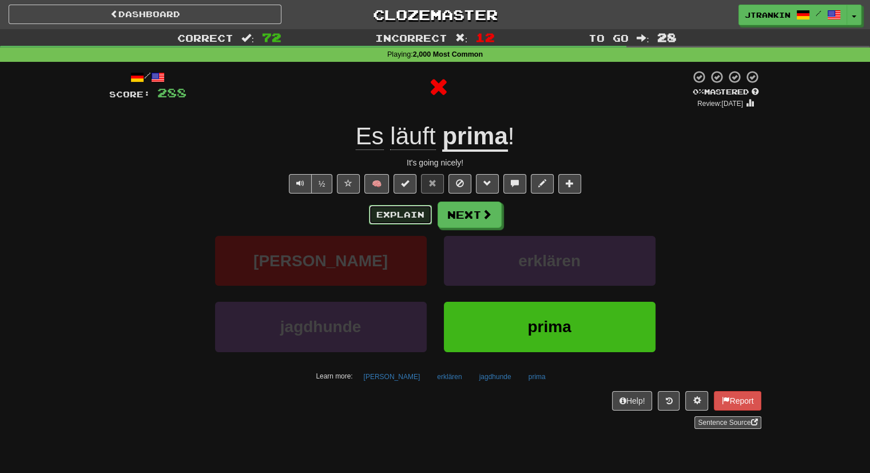
click at [394, 212] on button "Explain" at bounding box center [400, 214] width 63 height 19
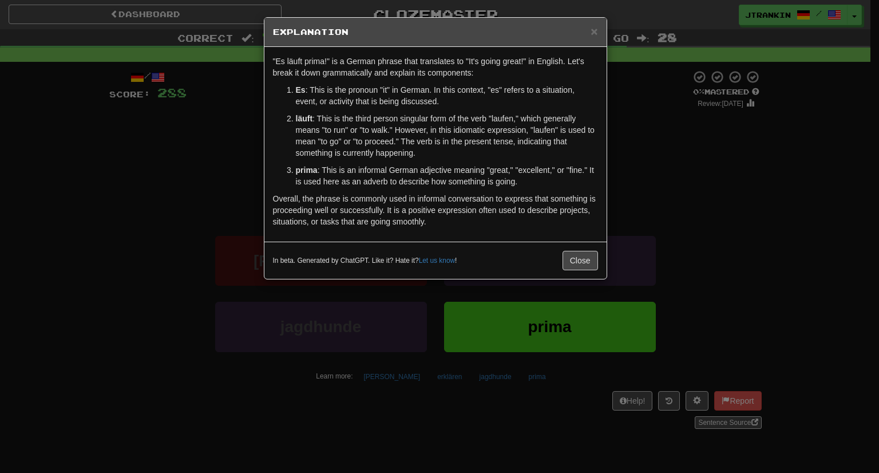
click at [808, 271] on div "× Explanation "Es läuft prima!" is a German phrase that translates to "It's goi…" at bounding box center [439, 236] width 879 height 473
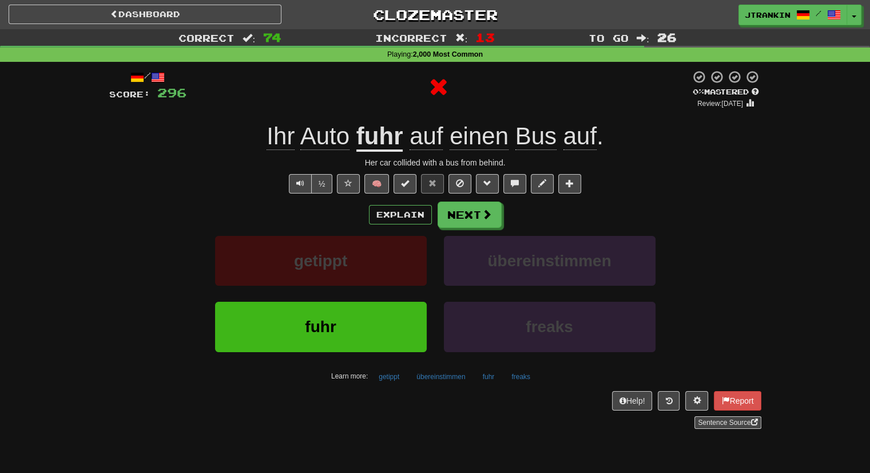
click at [387, 203] on div "Explain Next" at bounding box center [435, 214] width 652 height 26
click at [388, 205] on button "Explain" at bounding box center [400, 214] width 63 height 19
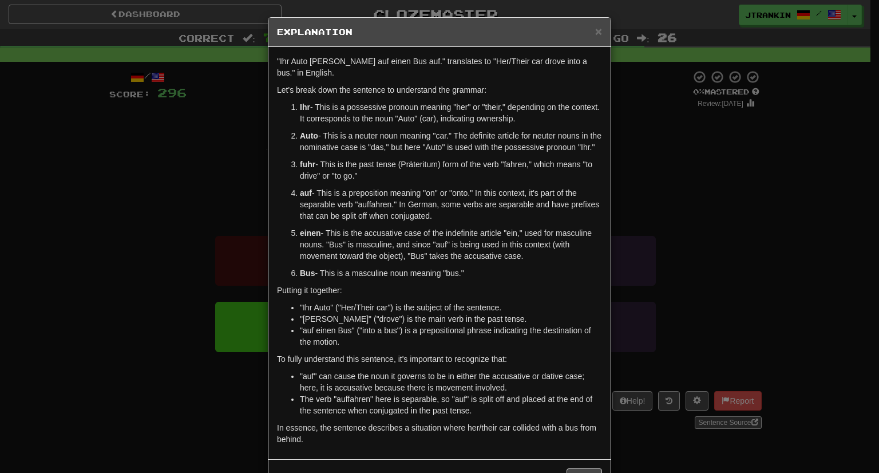
click at [742, 110] on div "× Explanation "Ihr Auto fuhr auf einen Bus auf." translates to "Her/Their car d…" at bounding box center [439, 236] width 879 height 473
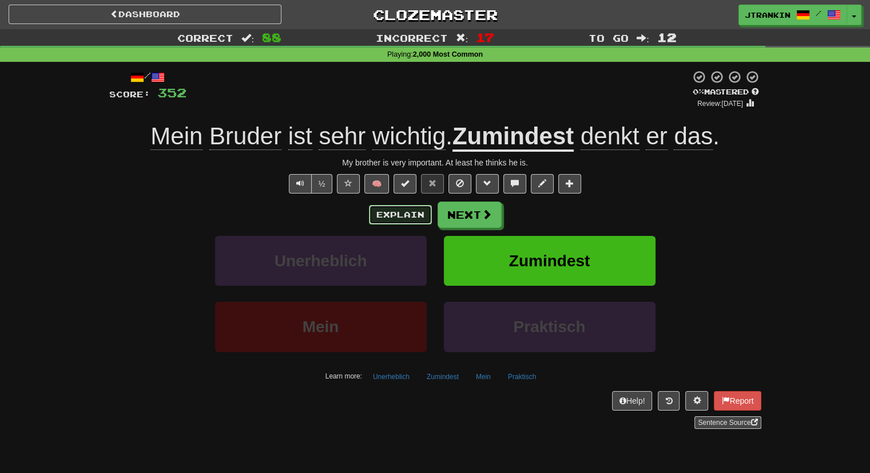
drag, startPoint x: 400, startPoint y: 223, endPoint x: 392, endPoint y: 219, distance: 9.0
click at [392, 219] on button "Explain" at bounding box center [400, 214] width 63 height 19
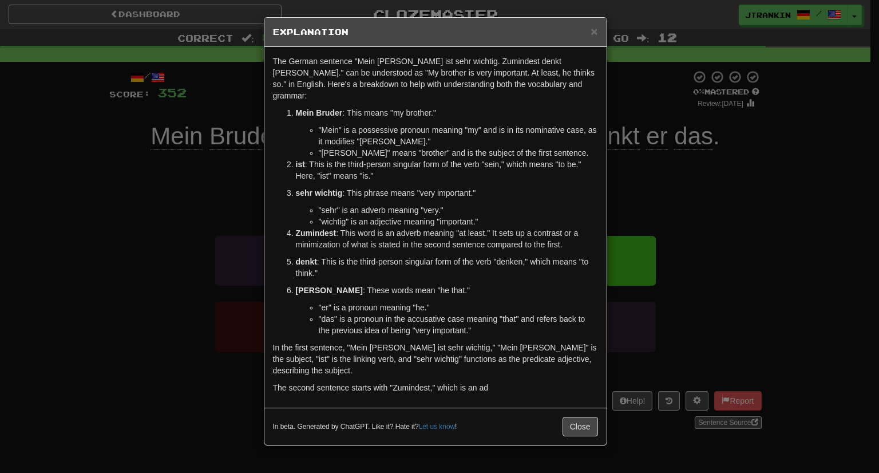
click at [738, 201] on div "× Explanation The German sentence "Mein Bruder ist sehr wichtig. Zumindest denk…" at bounding box center [439, 236] width 879 height 473
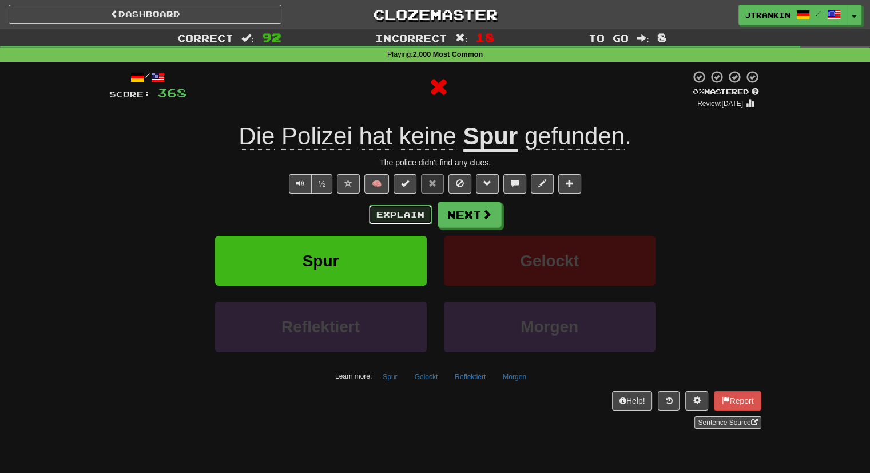
click at [419, 215] on button "Explain" at bounding box center [400, 214] width 63 height 19
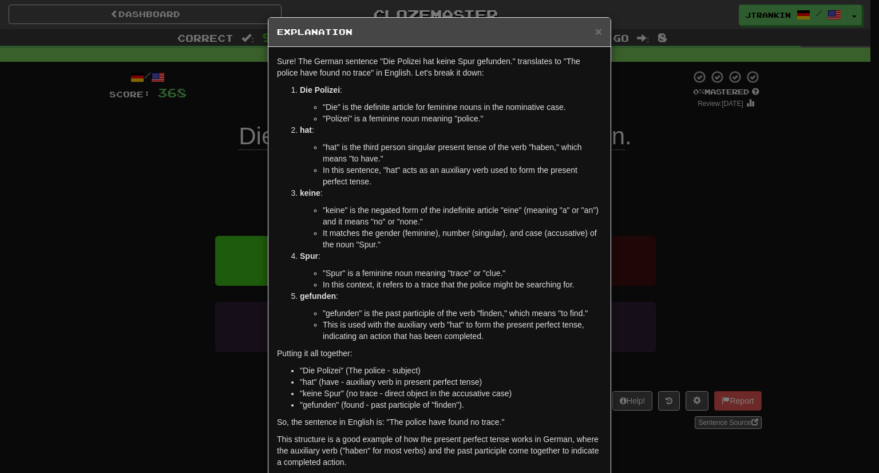
click at [735, 310] on div "× Explanation Sure! The German sentence "Die Polizei hat keine Spur gefunden." …" at bounding box center [439, 236] width 879 height 473
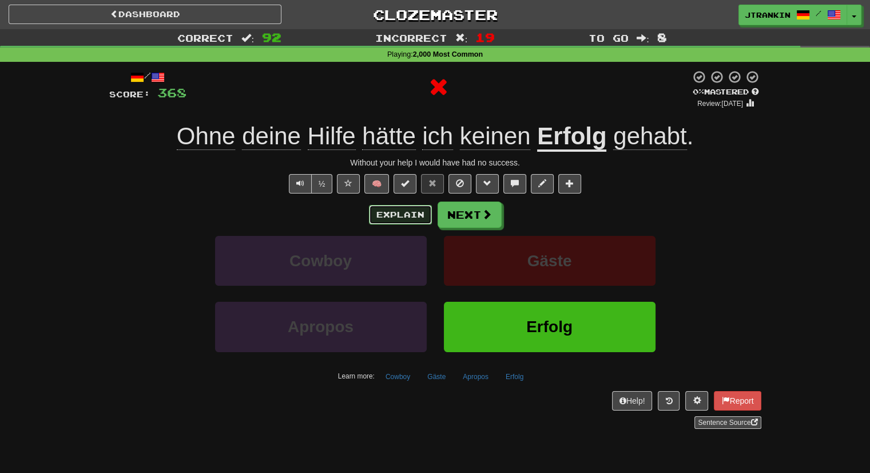
click at [414, 211] on button "Explain" at bounding box center [400, 214] width 63 height 19
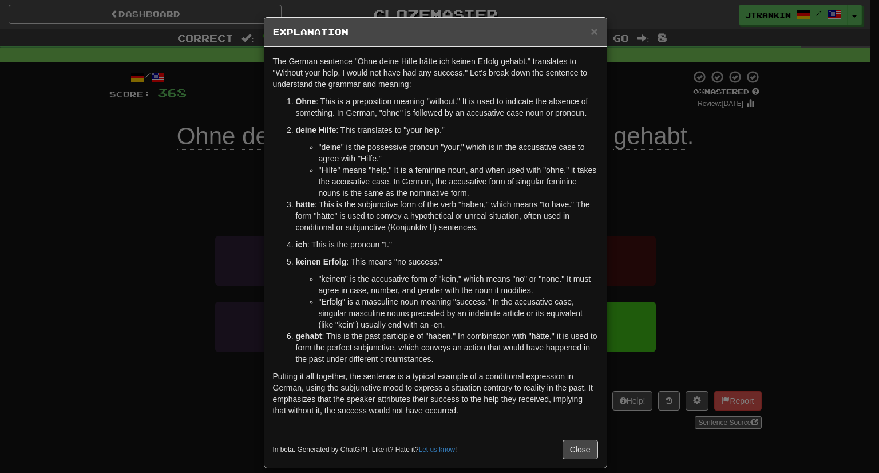
click at [812, 217] on div "× Explanation The German sentence "Ohne deine Hilfe hätte ich keinen Erfolg geh…" at bounding box center [439, 236] width 879 height 473
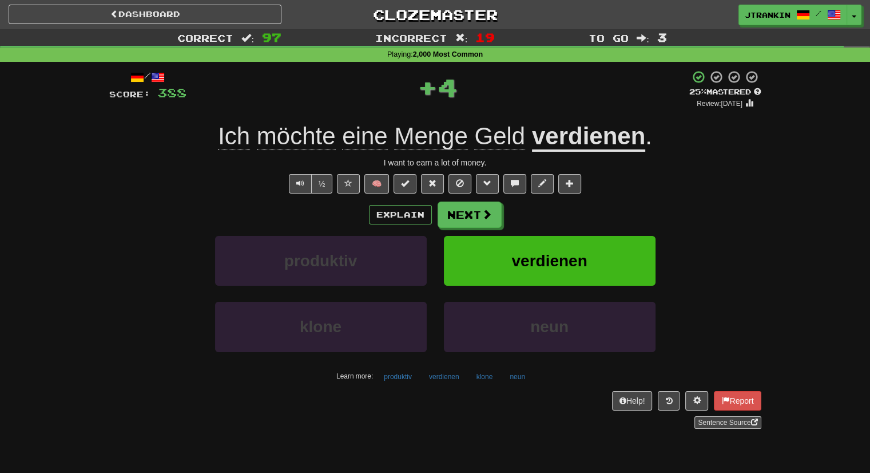
click at [414, 202] on div "Explain Next" at bounding box center [435, 214] width 652 height 26
click at [413, 213] on button "Explain" at bounding box center [400, 214] width 63 height 19
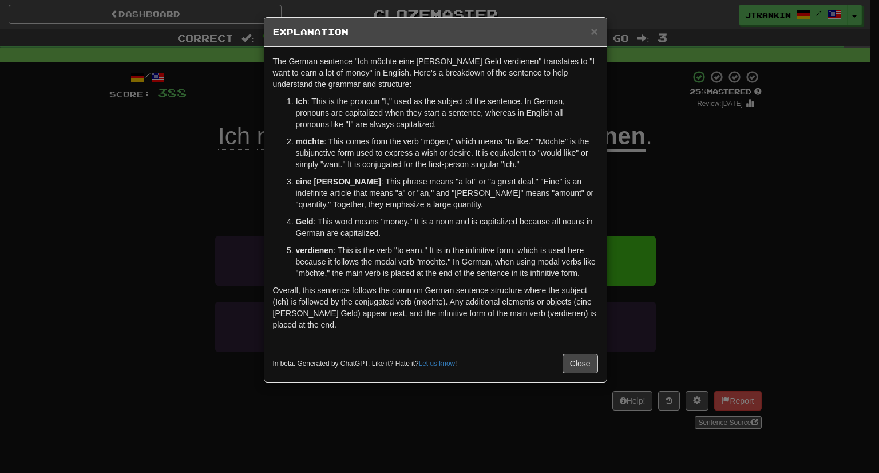
click at [698, 145] on div "× Explanation The German sentence "Ich möchte eine Menge Geld verdienen" transl…" at bounding box center [439, 236] width 879 height 473
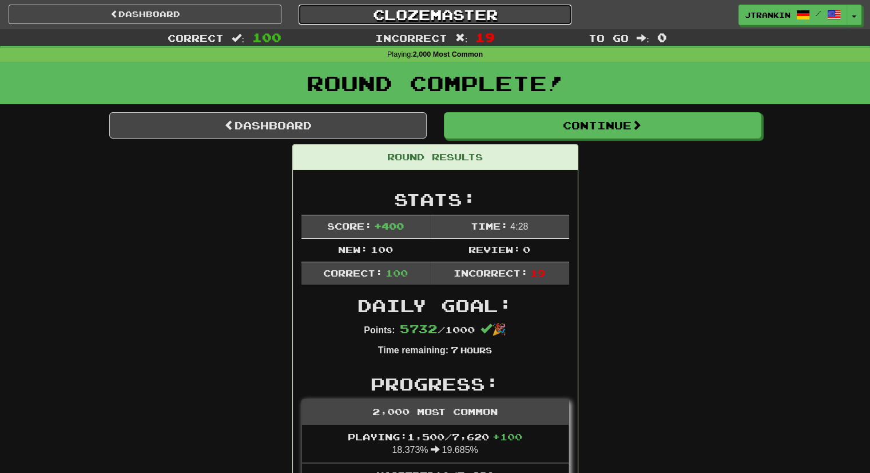
click at [474, 14] on link "Clozemaster" at bounding box center [435, 15] width 273 height 20
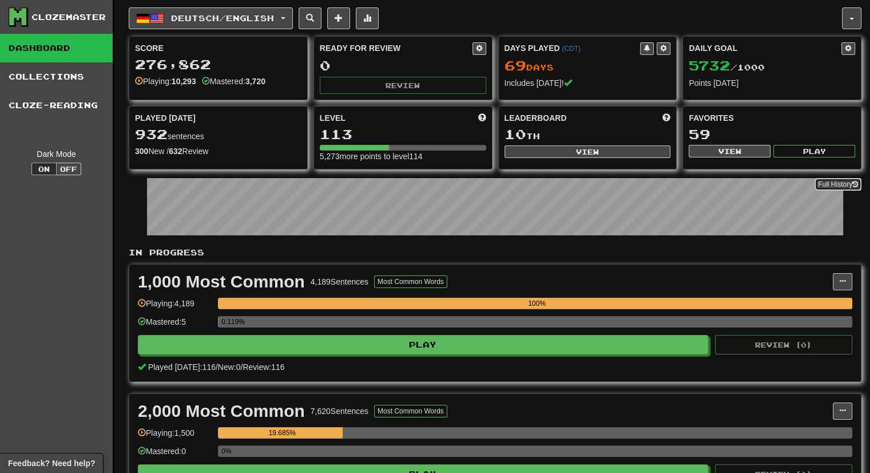
click at [842, 186] on link "Full History" at bounding box center [838, 184] width 47 height 13
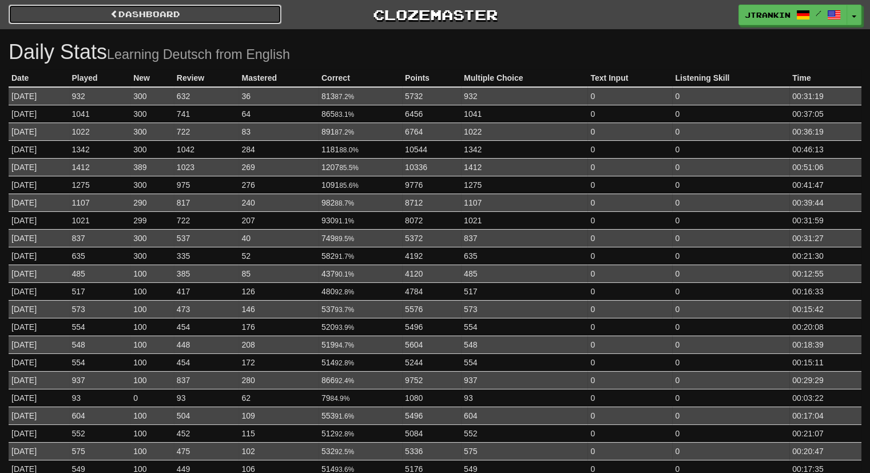
click at [253, 16] on link "Dashboard" at bounding box center [145, 14] width 273 height 19
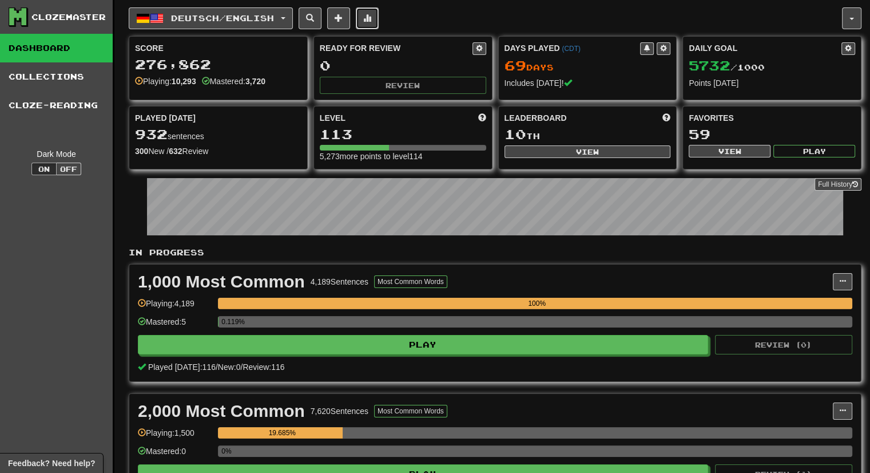
click at [371, 21] on span at bounding box center [367, 18] width 8 height 8
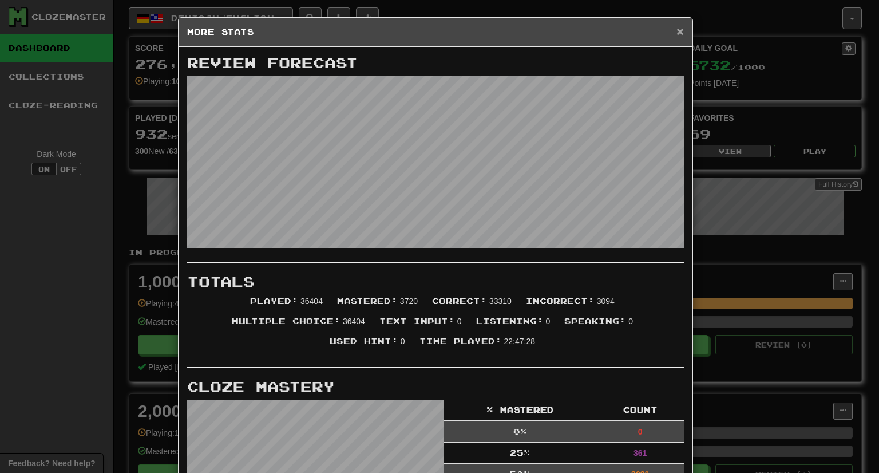
click at [677, 31] on span "×" at bounding box center [679, 31] width 7 height 13
